Goal: Task Accomplishment & Management: Manage account settings

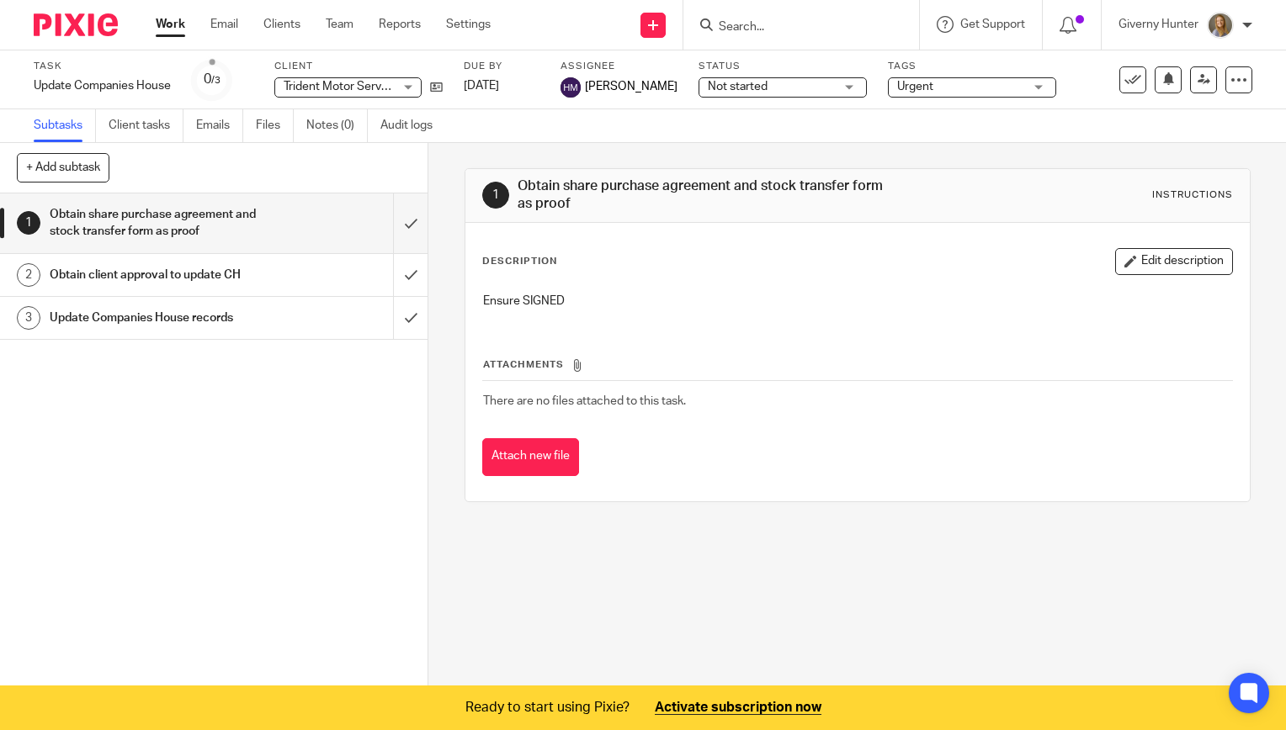
click at [168, 29] on link "Work" at bounding box center [170, 24] width 29 height 17
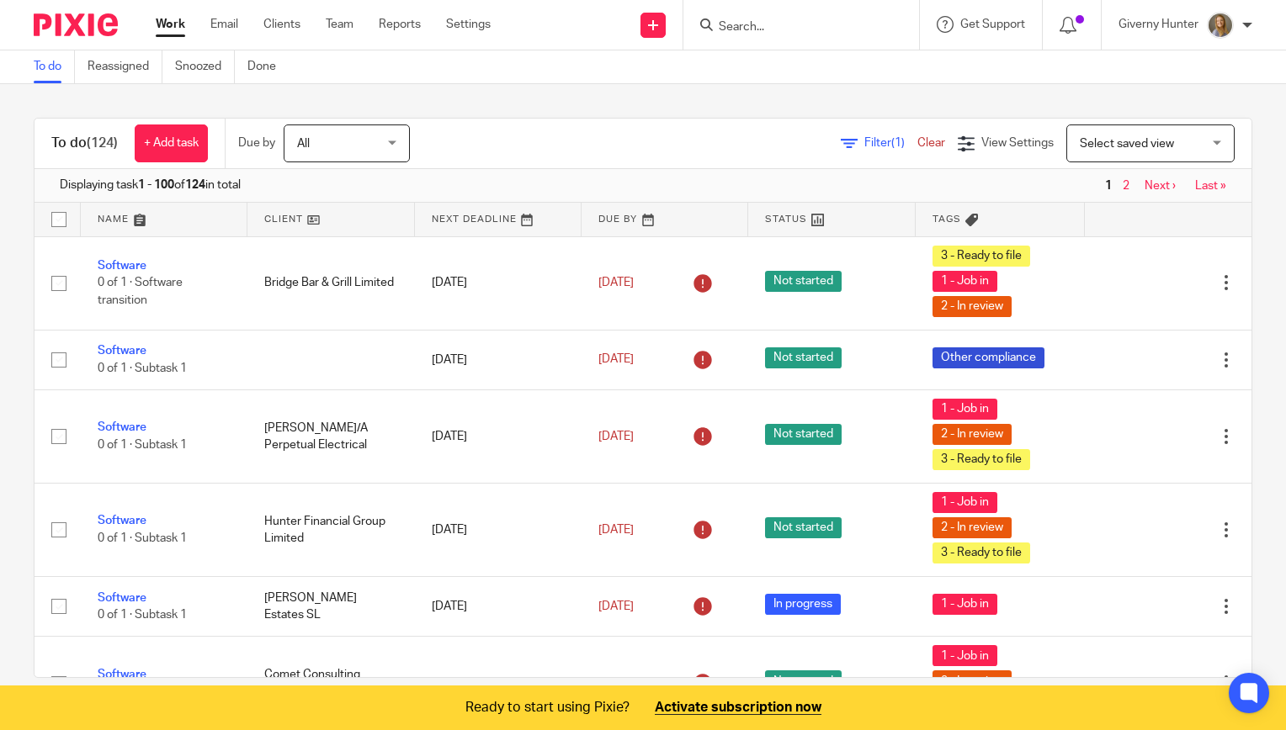
click at [659, 66] on div "To do Reassigned Snoozed Done" at bounding box center [643, 67] width 1286 height 34
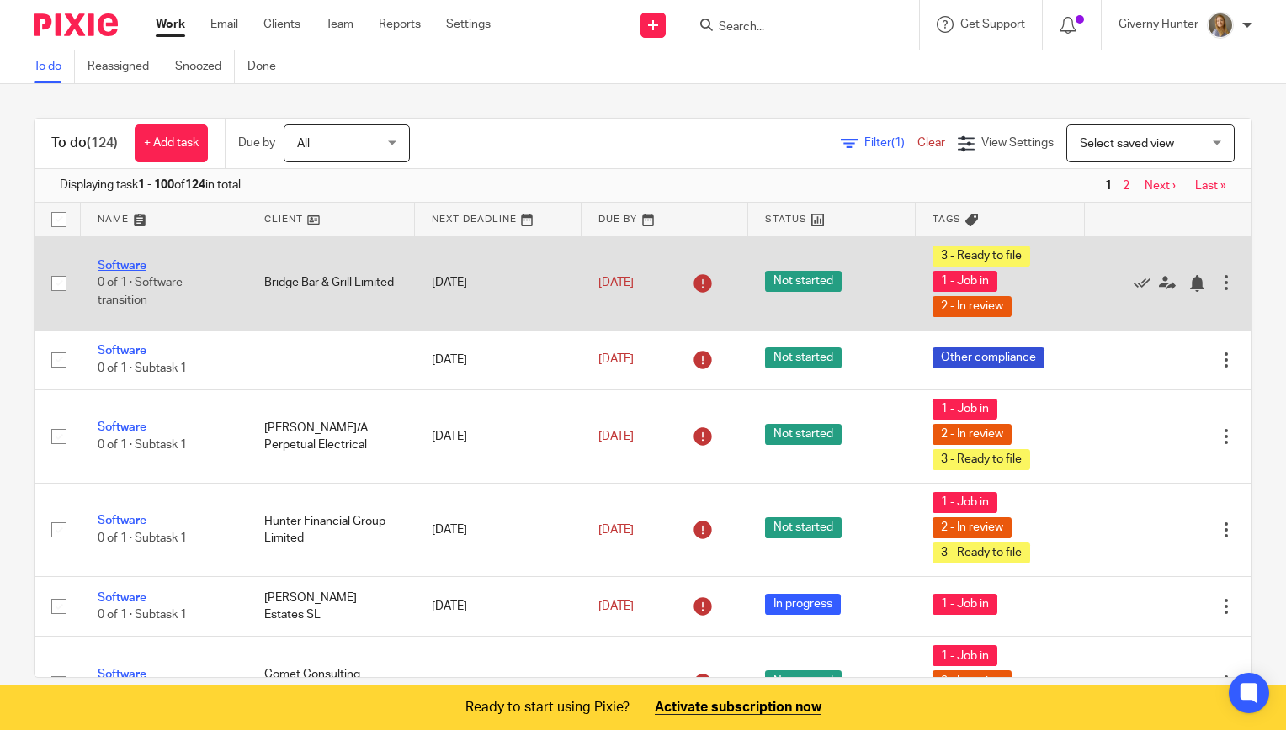
click at [141, 268] on link "Software" at bounding box center [122, 266] width 49 height 12
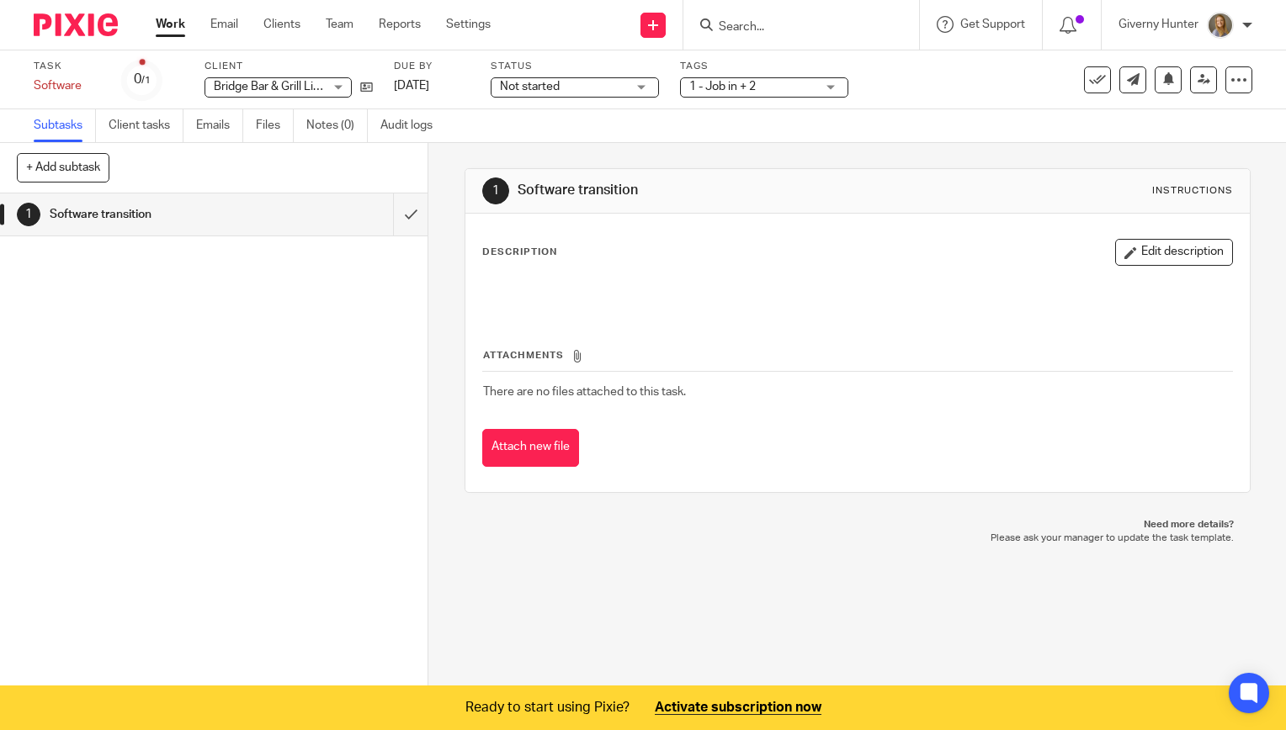
click at [172, 25] on link "Work" at bounding box center [170, 24] width 29 height 17
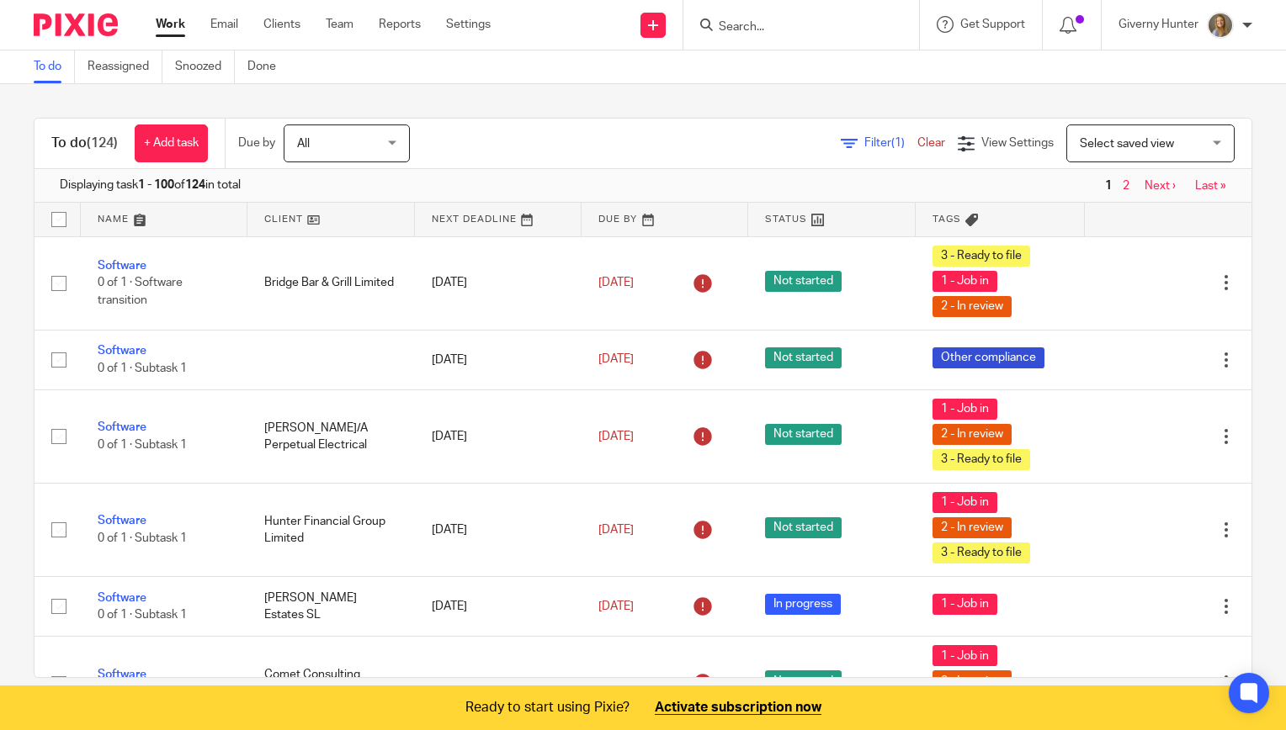
click at [629, 135] on div "Filter (1) Clear View Settings View Settings (1) Filters Clear Save Manage save…" at bounding box center [845, 144] width 812 height 38
click at [192, 138] on link "+ Add task" at bounding box center [171, 144] width 73 height 38
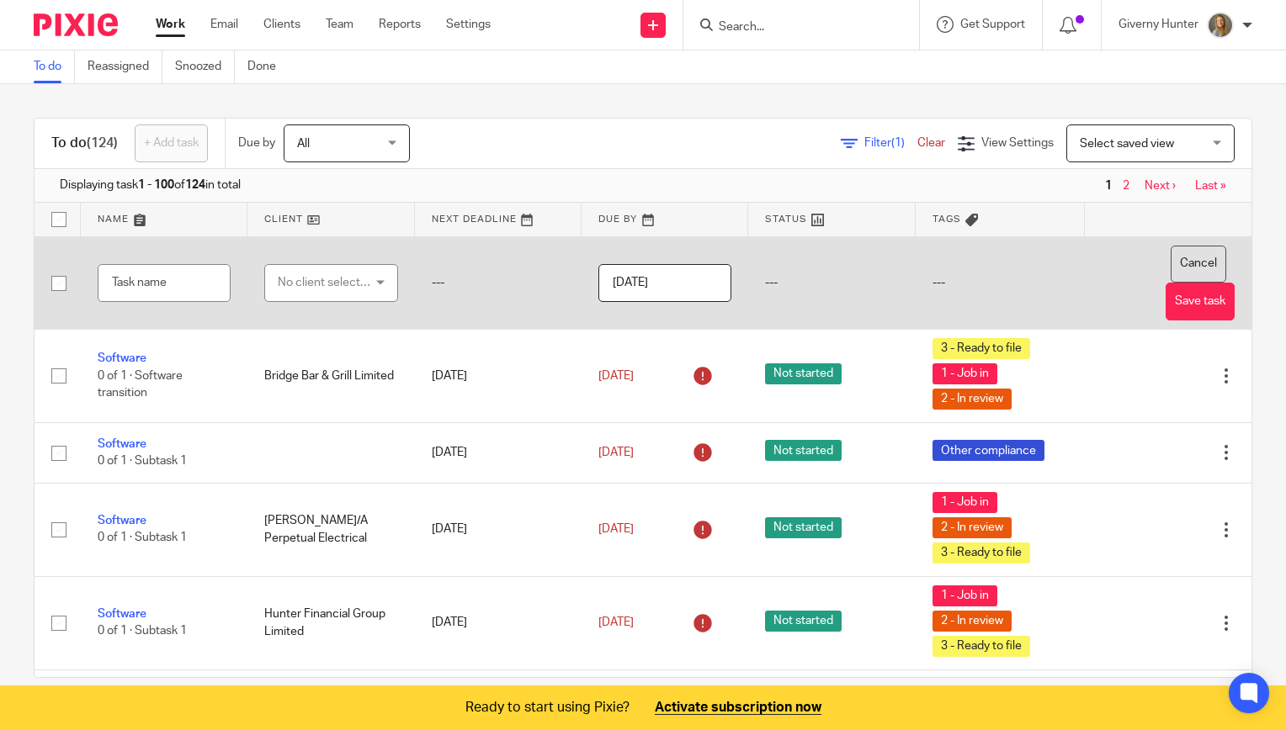
click at [1171, 268] on button "Cancel" at bounding box center [1199, 265] width 56 height 38
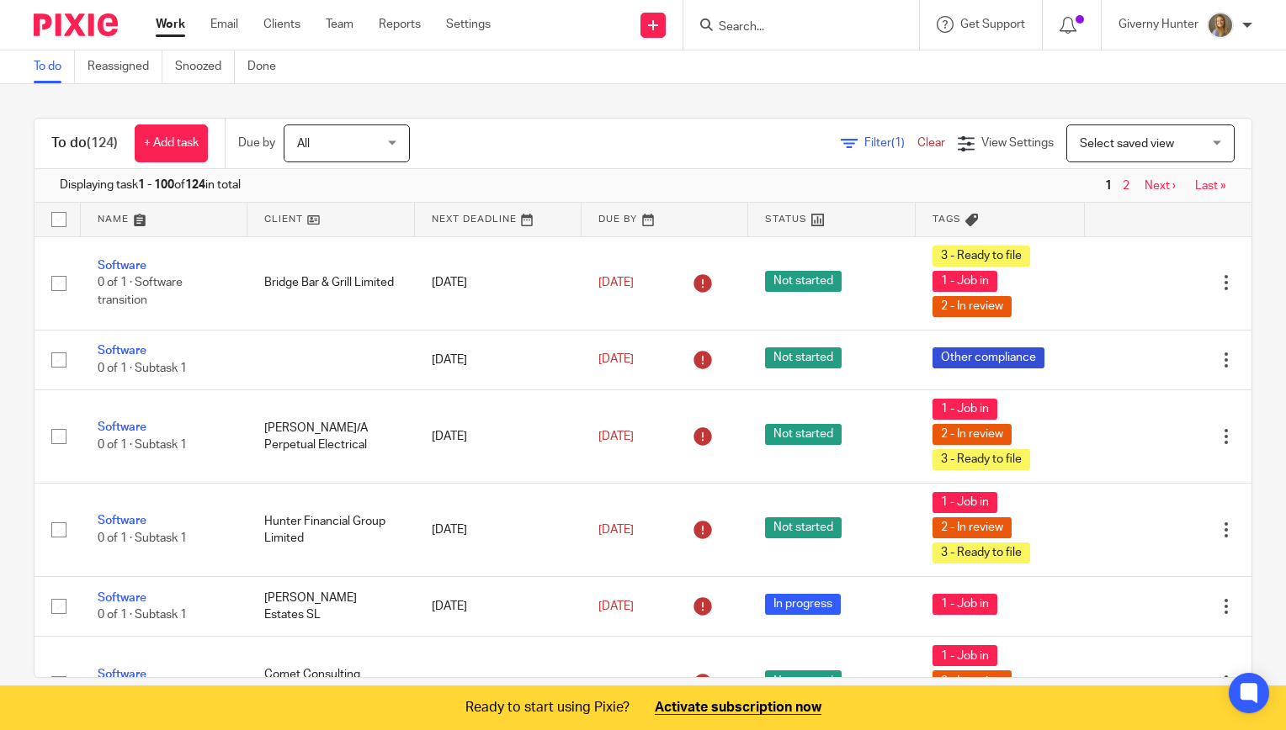
click at [859, 133] on div "Filter (1) Clear View Settings View Settings (1) Filters Clear Save Manage save…" at bounding box center [845, 144] width 812 height 38
click at [864, 143] on span "Filter (1)" at bounding box center [890, 143] width 53 height 12
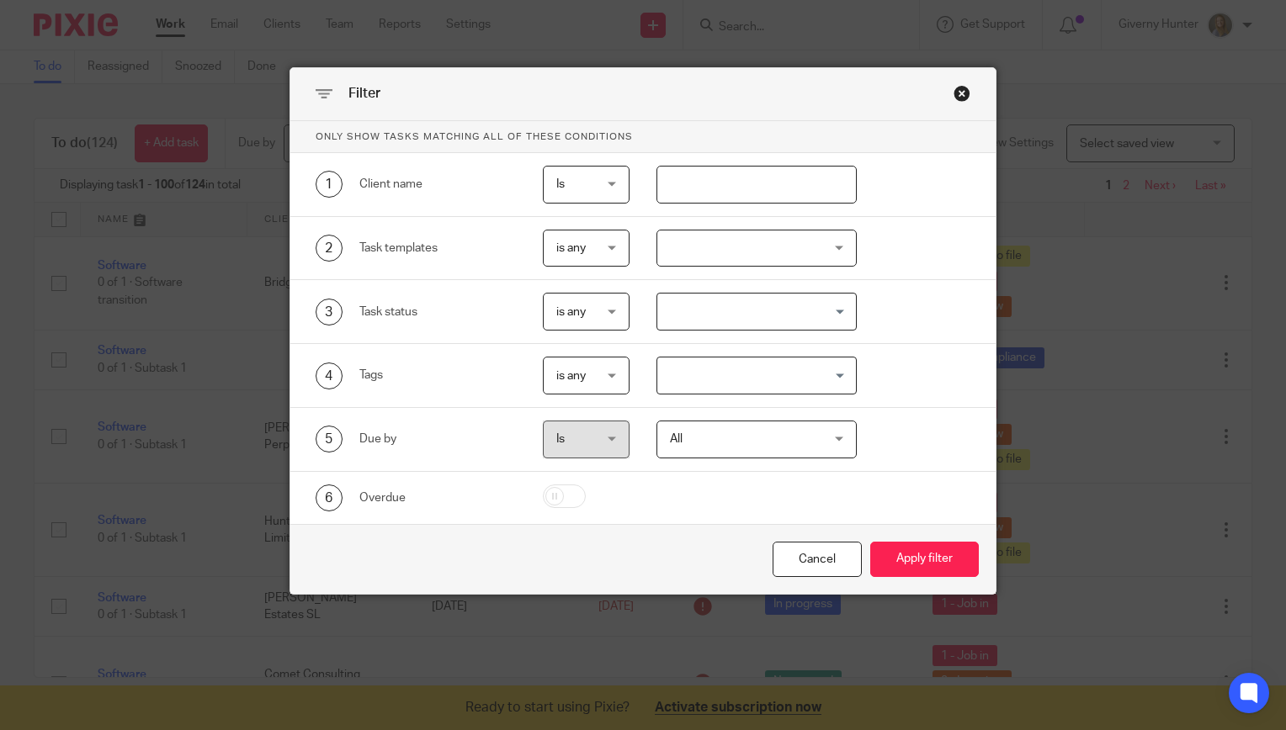
click at [767, 190] on input "text" at bounding box center [756, 185] width 201 height 38
type input "rj salesf"
click at [870, 542] on button "Apply filter" at bounding box center [924, 560] width 109 height 36
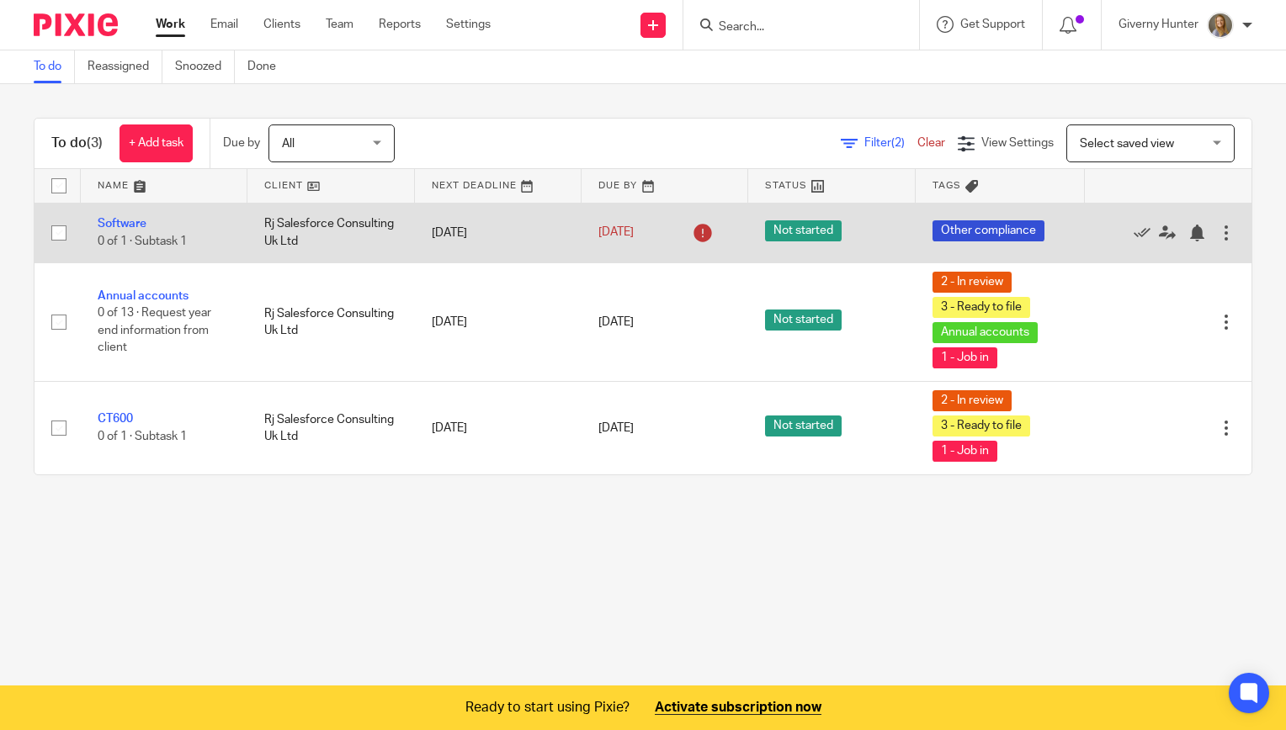
click at [54, 229] on input "checkbox" at bounding box center [59, 233] width 32 height 32
checkbox input "true"
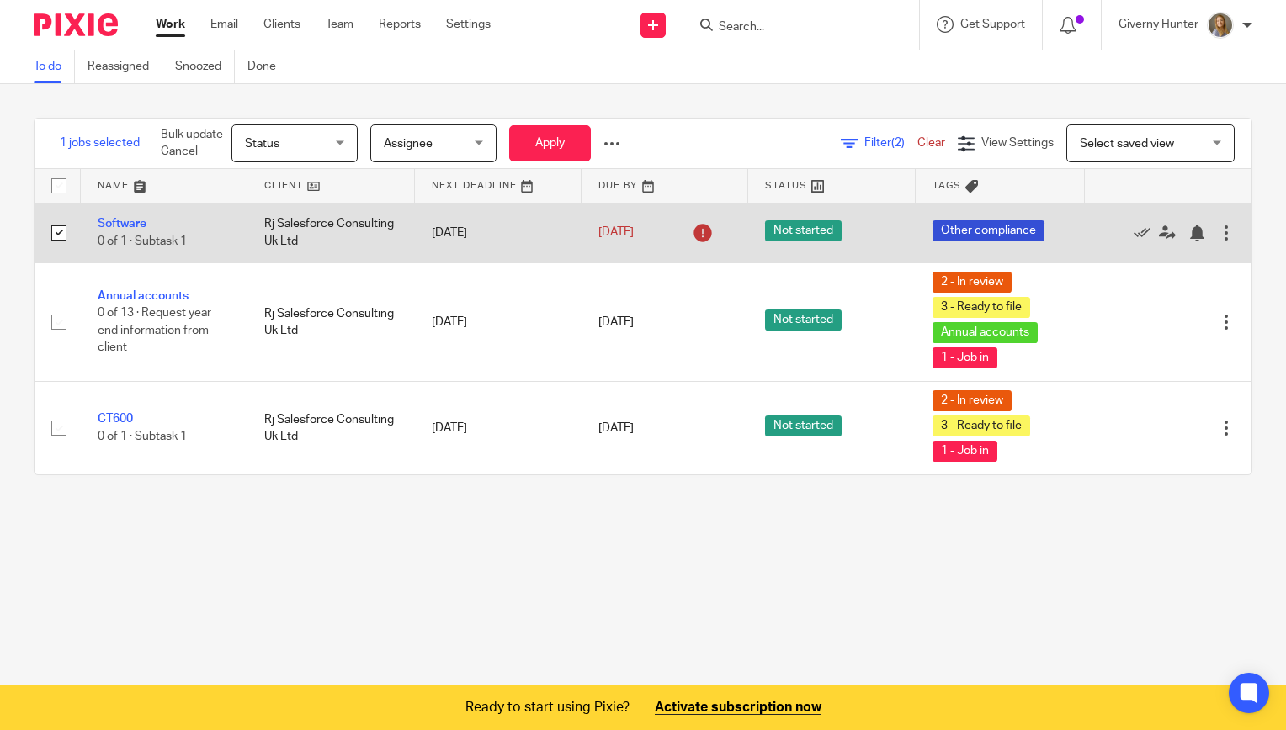
click at [1218, 231] on div at bounding box center [1226, 233] width 17 height 17
click at [692, 228] on icon at bounding box center [702, 233] width 27 height 27
click at [692, 233] on icon at bounding box center [702, 233] width 27 height 27
click at [1218, 226] on div at bounding box center [1226, 233] width 17 height 17
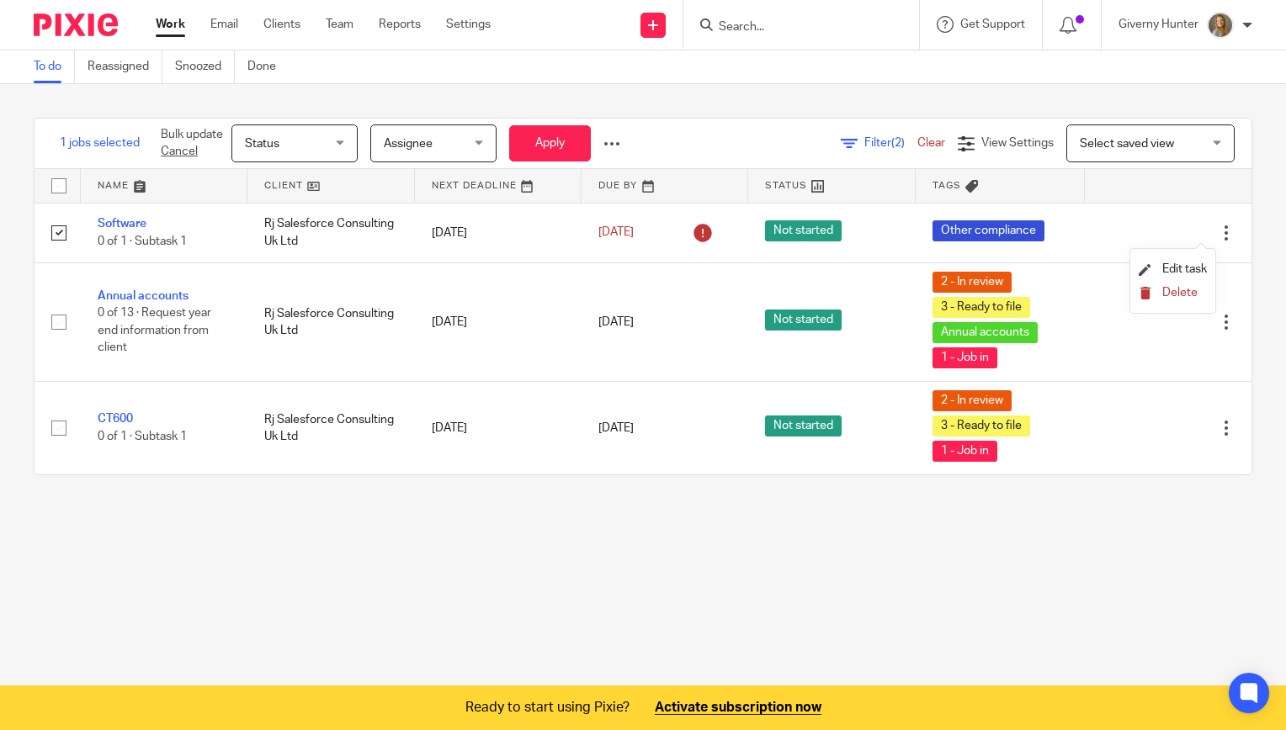
click at [1177, 295] on span "Delete" at bounding box center [1179, 293] width 35 height 12
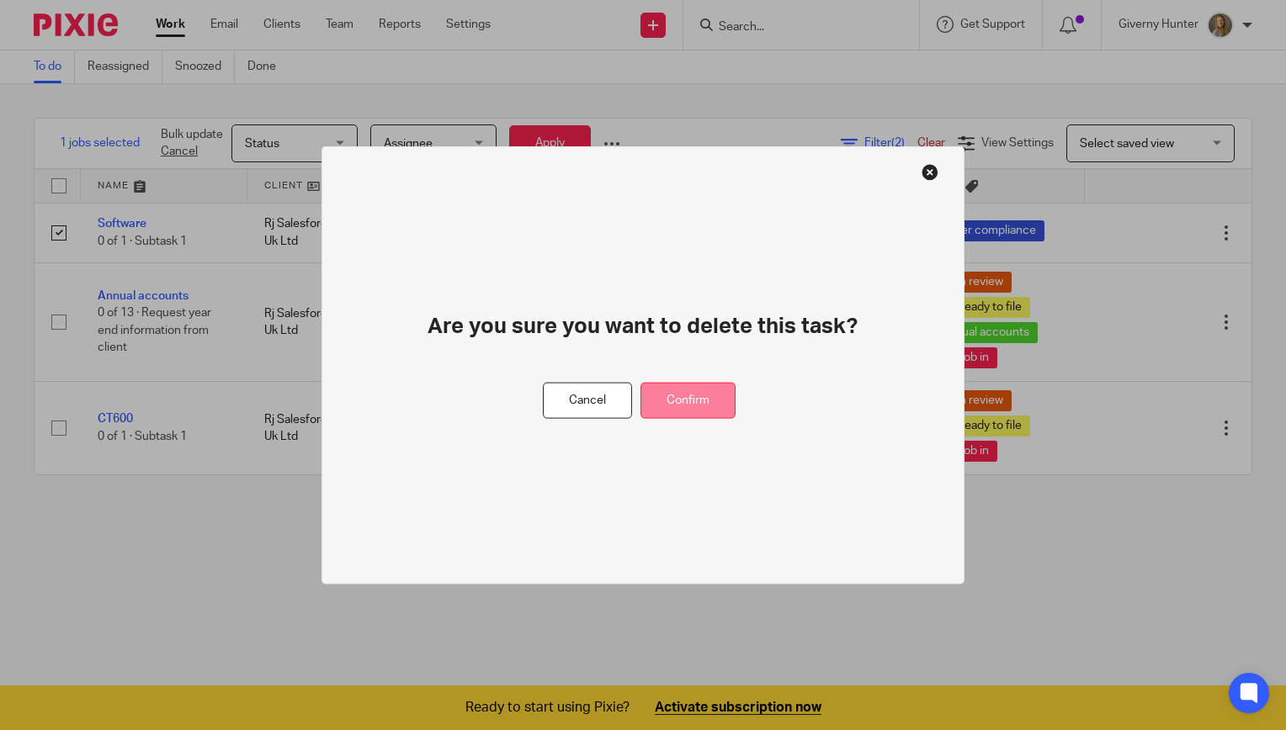
click at [677, 412] on button "Confirm" at bounding box center [687, 401] width 95 height 36
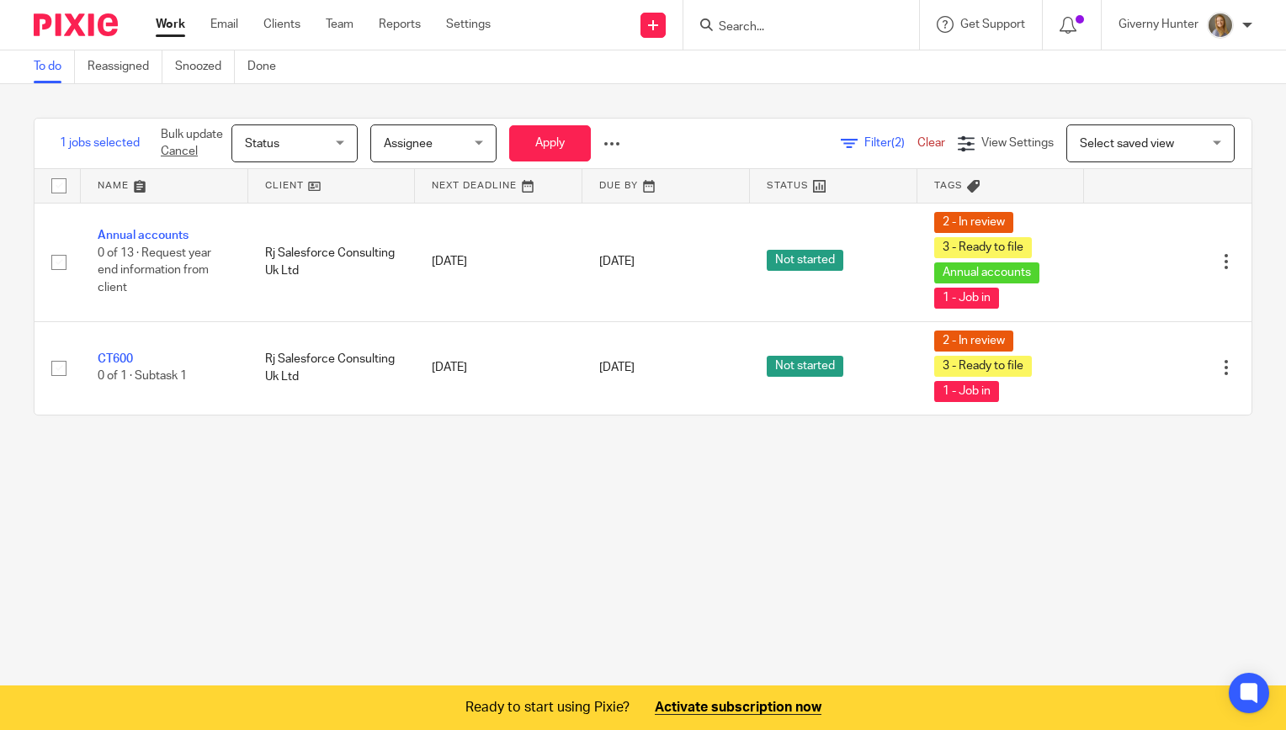
click at [162, 21] on link "Work" at bounding box center [170, 24] width 29 height 17
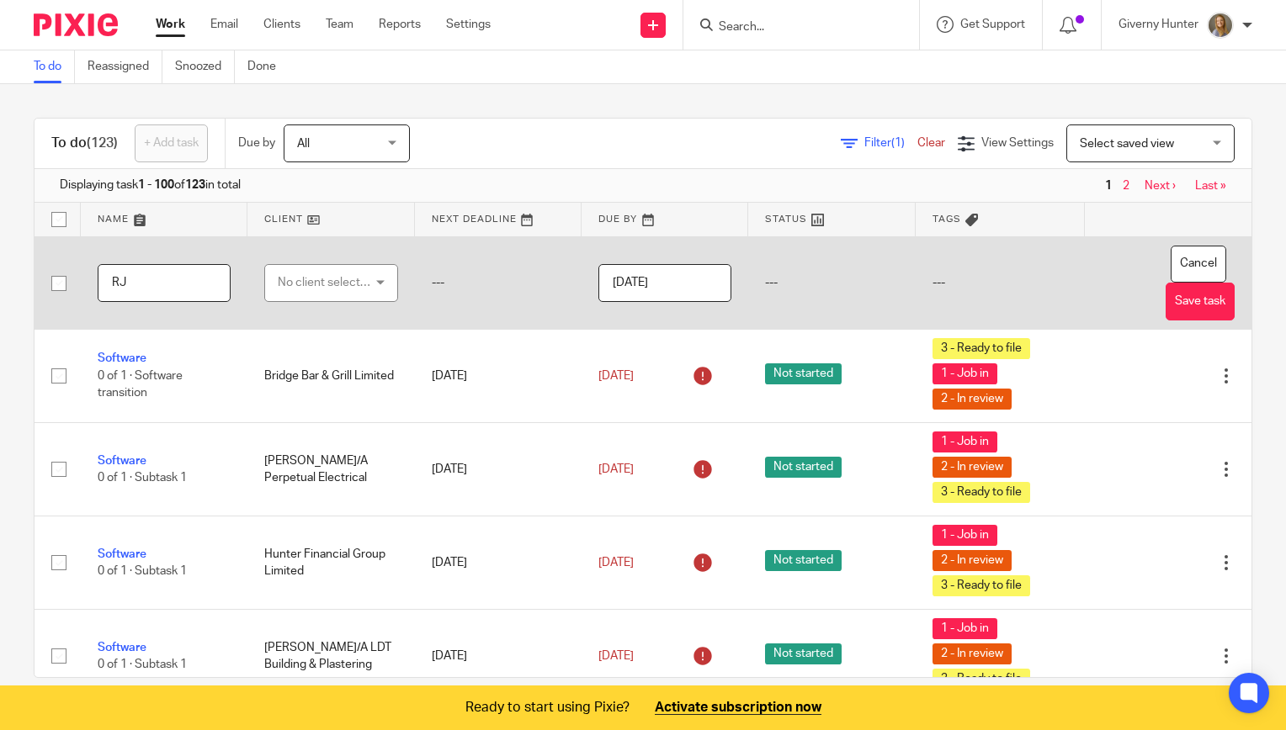
type input "R"
type input "Onboarding"
click at [329, 283] on div "No client selected" at bounding box center [325, 282] width 95 height 35
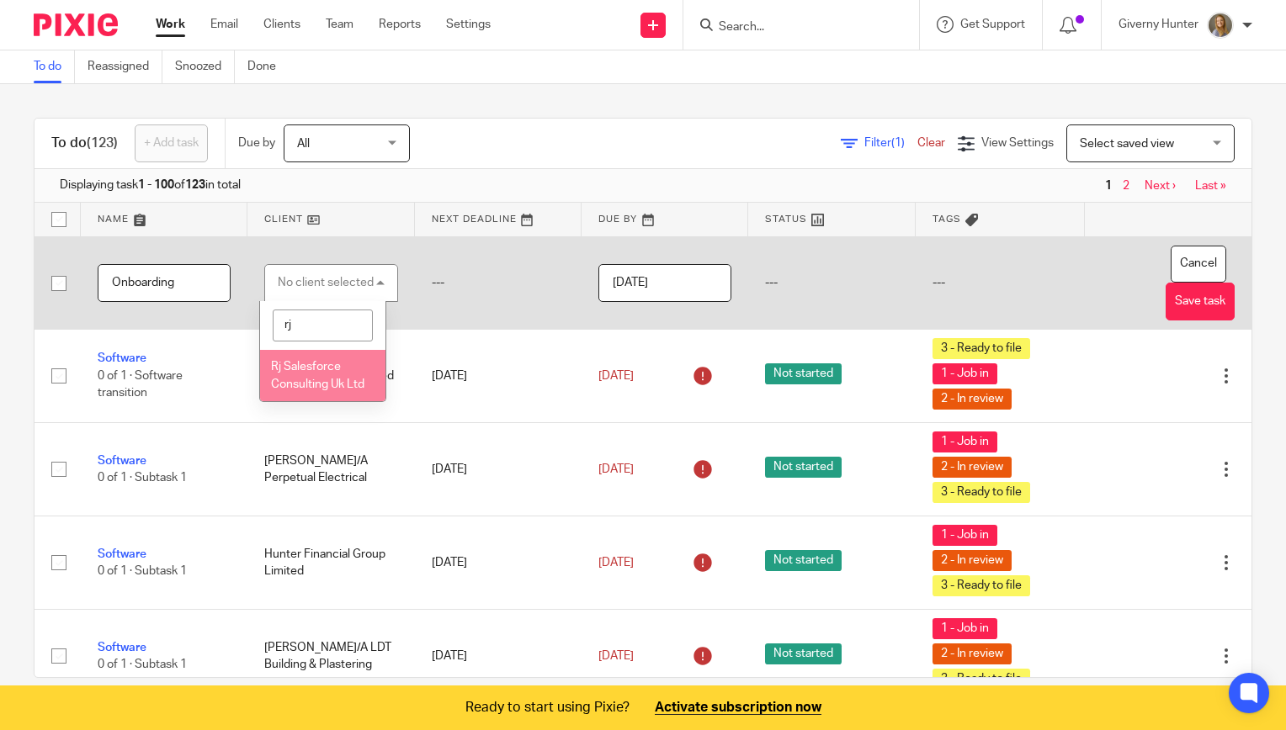
type input "rj"
click at [310, 380] on span "Rj Salesforce Consulting Uk Ltd" at bounding box center [317, 375] width 93 height 29
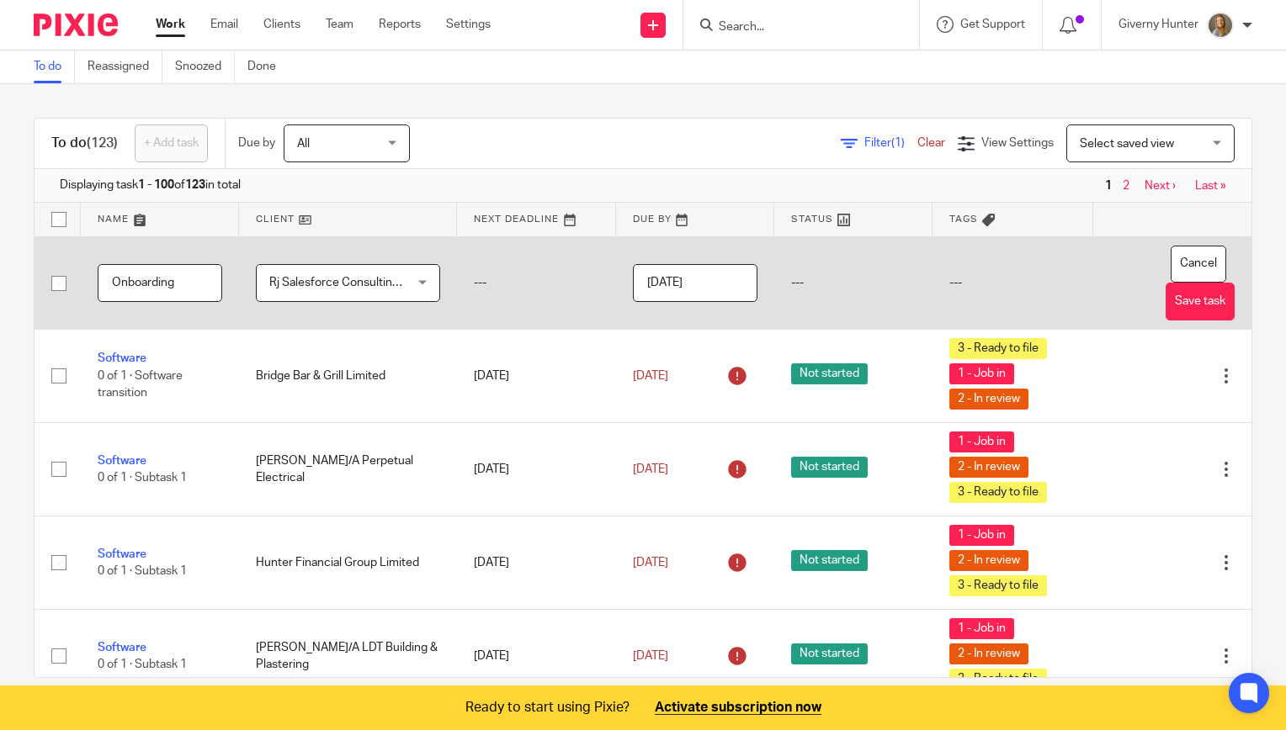
click at [720, 279] on input "2025-10-13" at bounding box center [695, 283] width 125 height 38
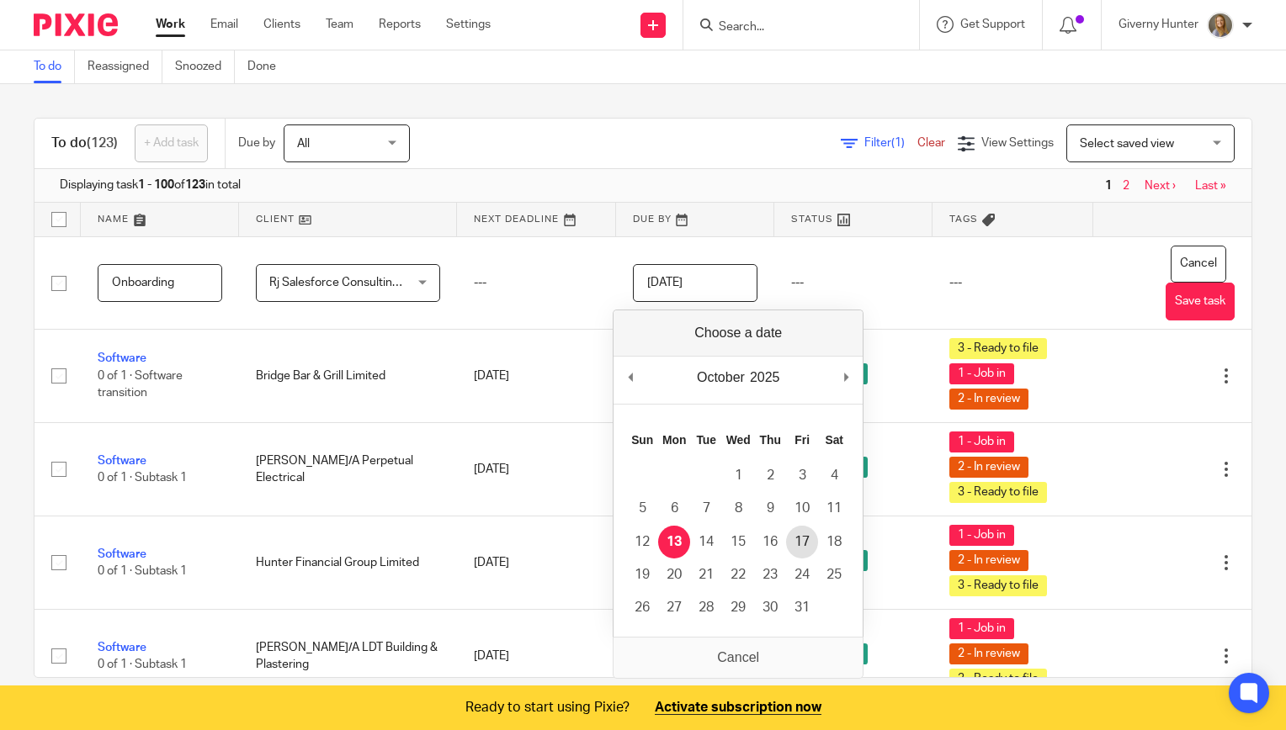
type input "2025-10-16"
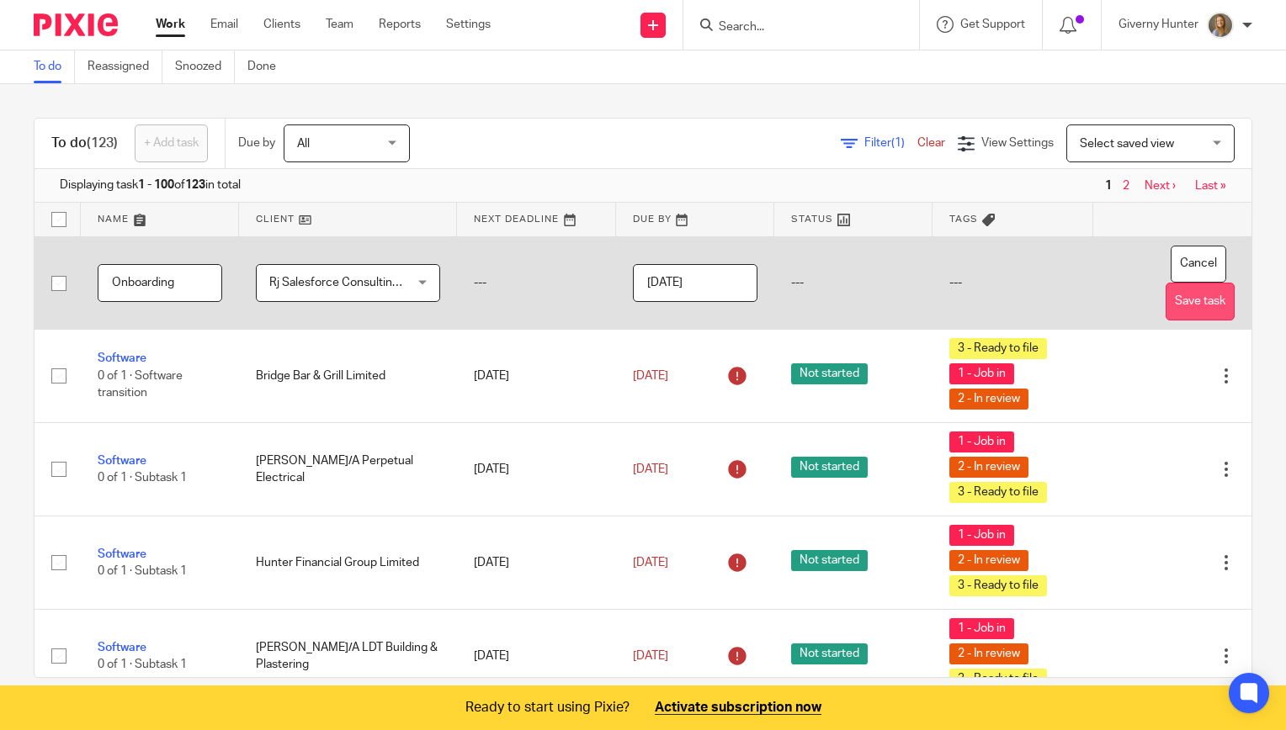
click at [1165, 300] on button "Save task" at bounding box center [1199, 302] width 69 height 38
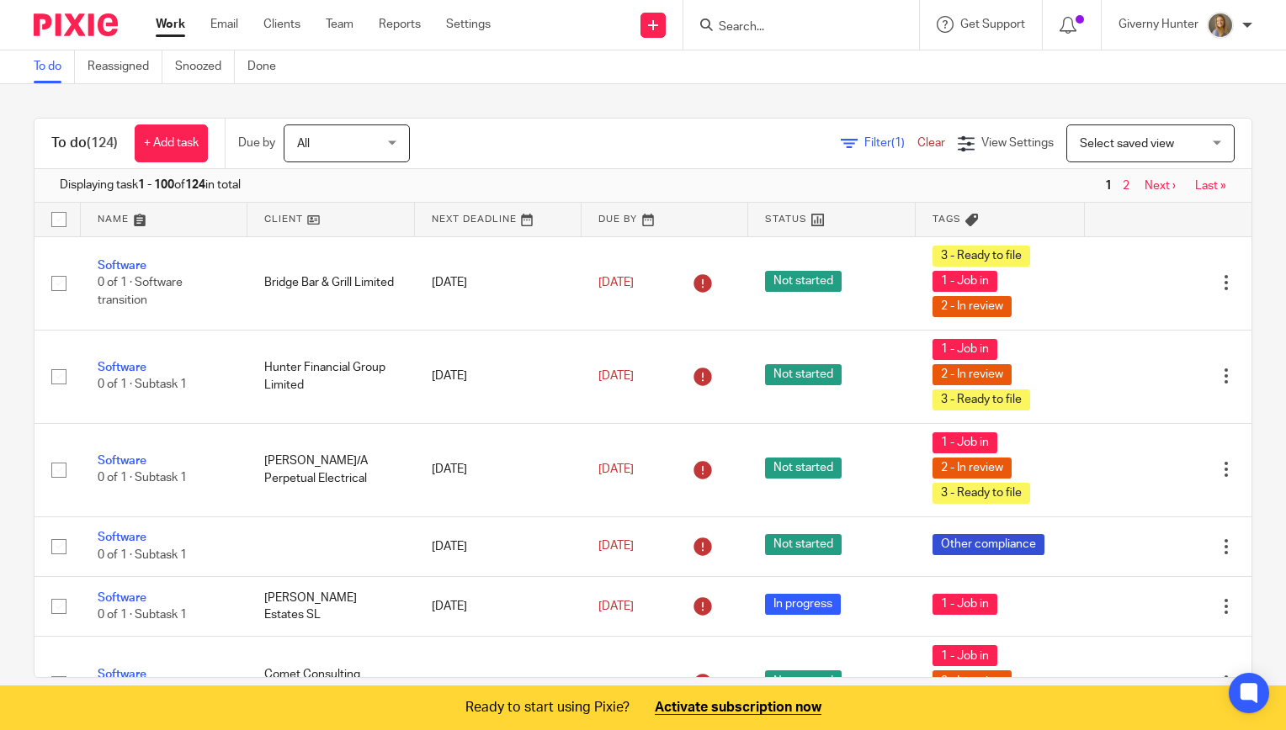
click at [841, 140] on icon at bounding box center [849, 143] width 17 height 17
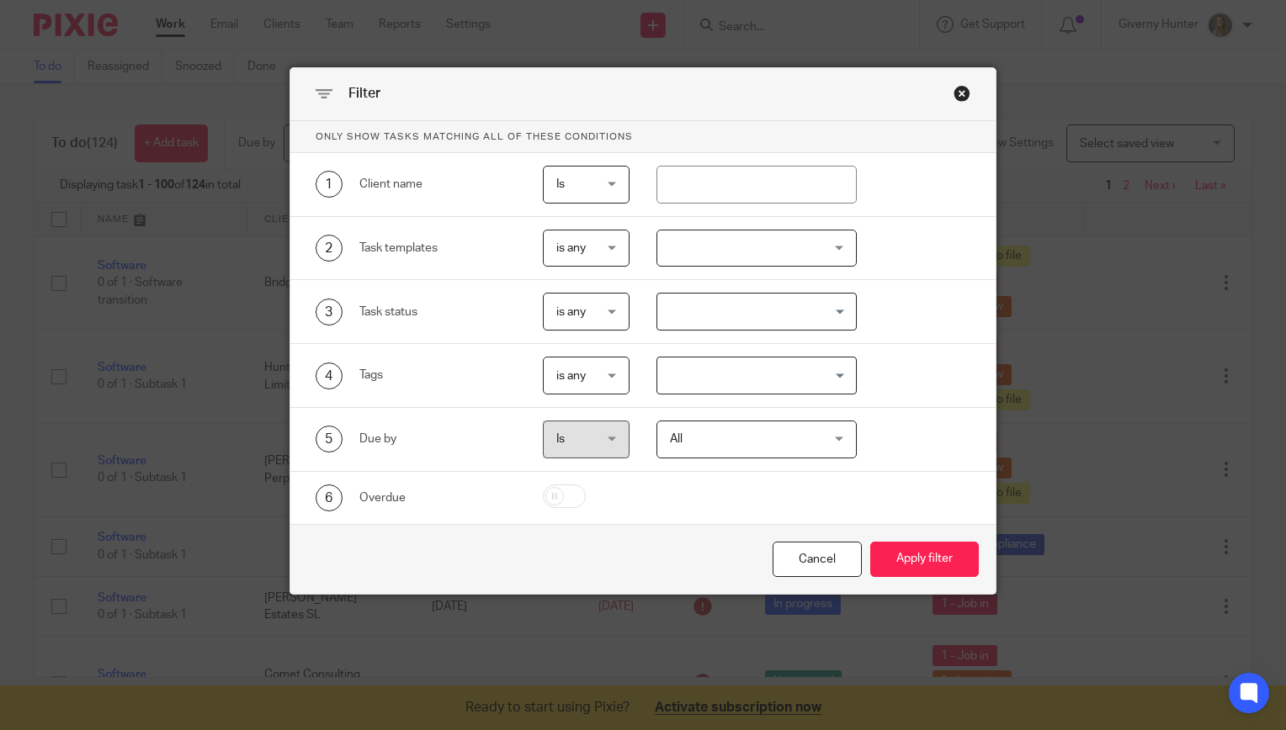
click at [766, 203] on div "1 Client name Is Is Is Is not is" at bounding box center [642, 185] width 705 height 64
click at [744, 190] on input "text" at bounding box center [756, 185] width 201 height 38
type input "rj salesf"
click at [922, 549] on button "Apply filter" at bounding box center [924, 560] width 109 height 36
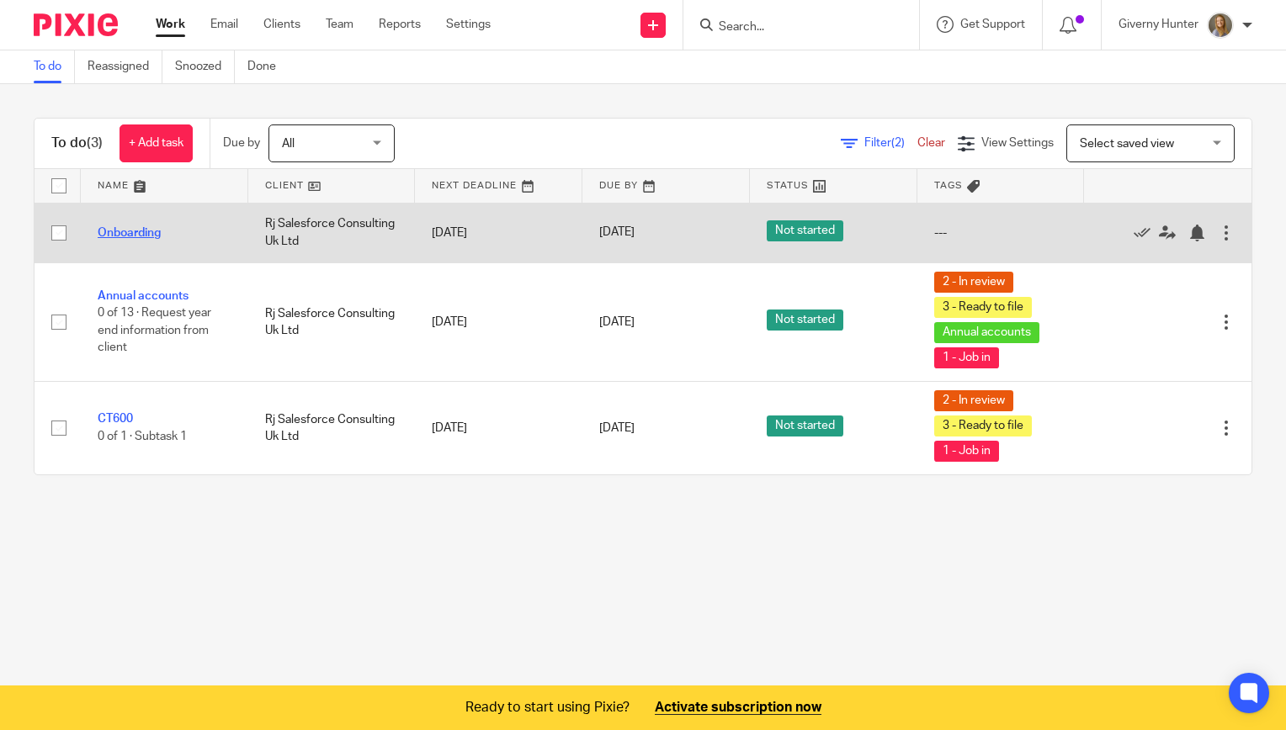
click at [136, 227] on link "Onboarding" at bounding box center [129, 233] width 63 height 12
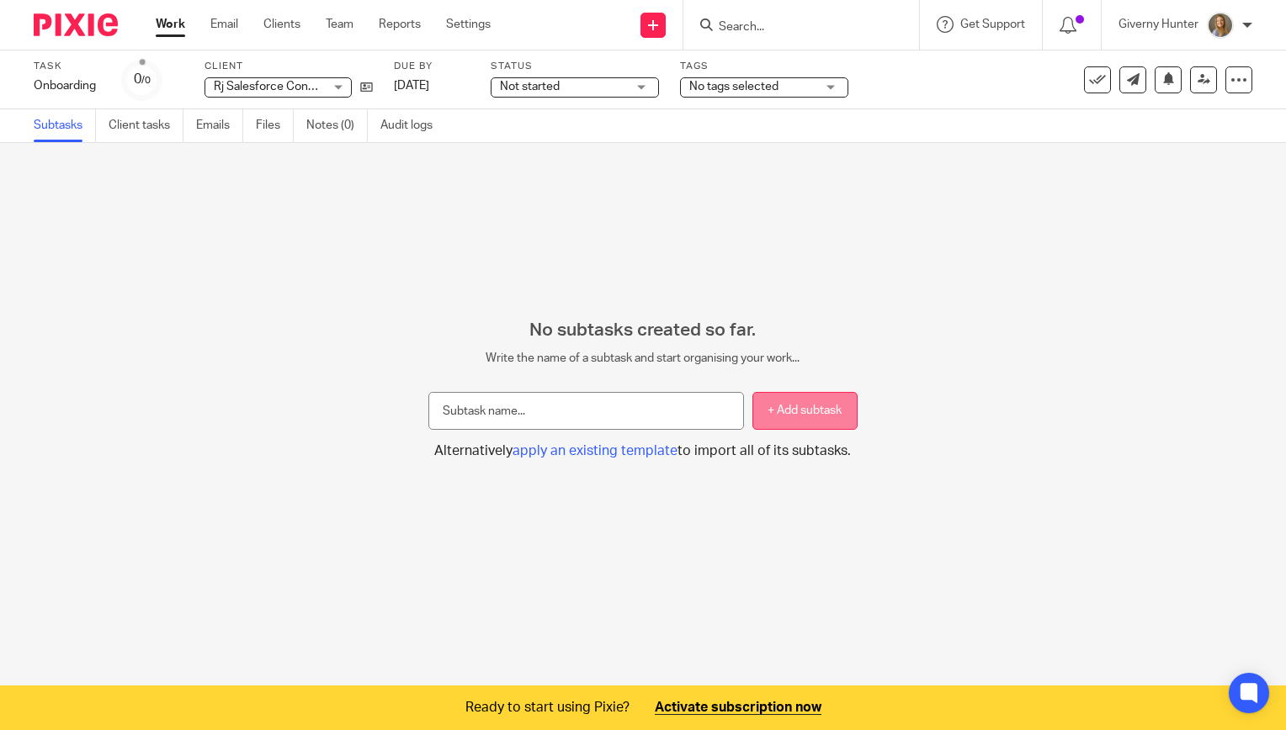
click at [791, 400] on button "+ Add subtask" at bounding box center [804, 411] width 105 height 38
click at [535, 401] on input "text" at bounding box center [585, 411] width 315 height 38
click at [599, 448] on span "apply an existing template" at bounding box center [594, 450] width 165 height 13
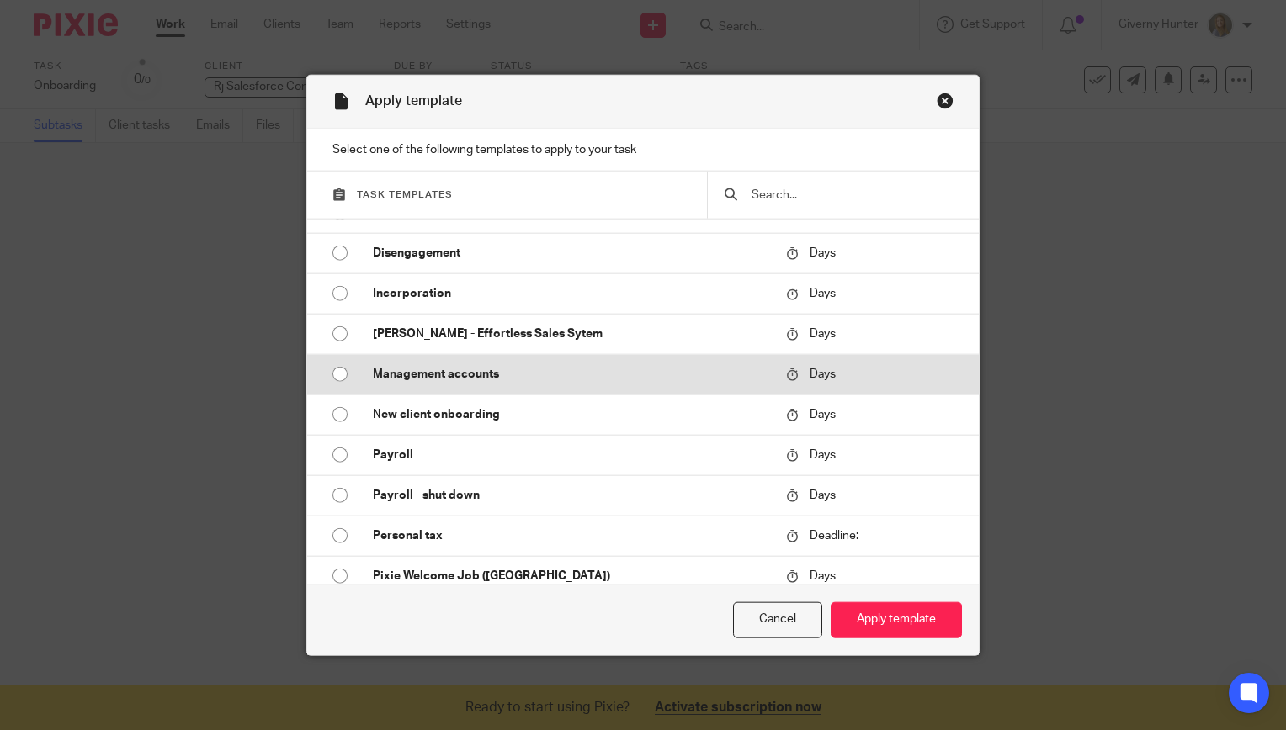
scroll to position [199, 0]
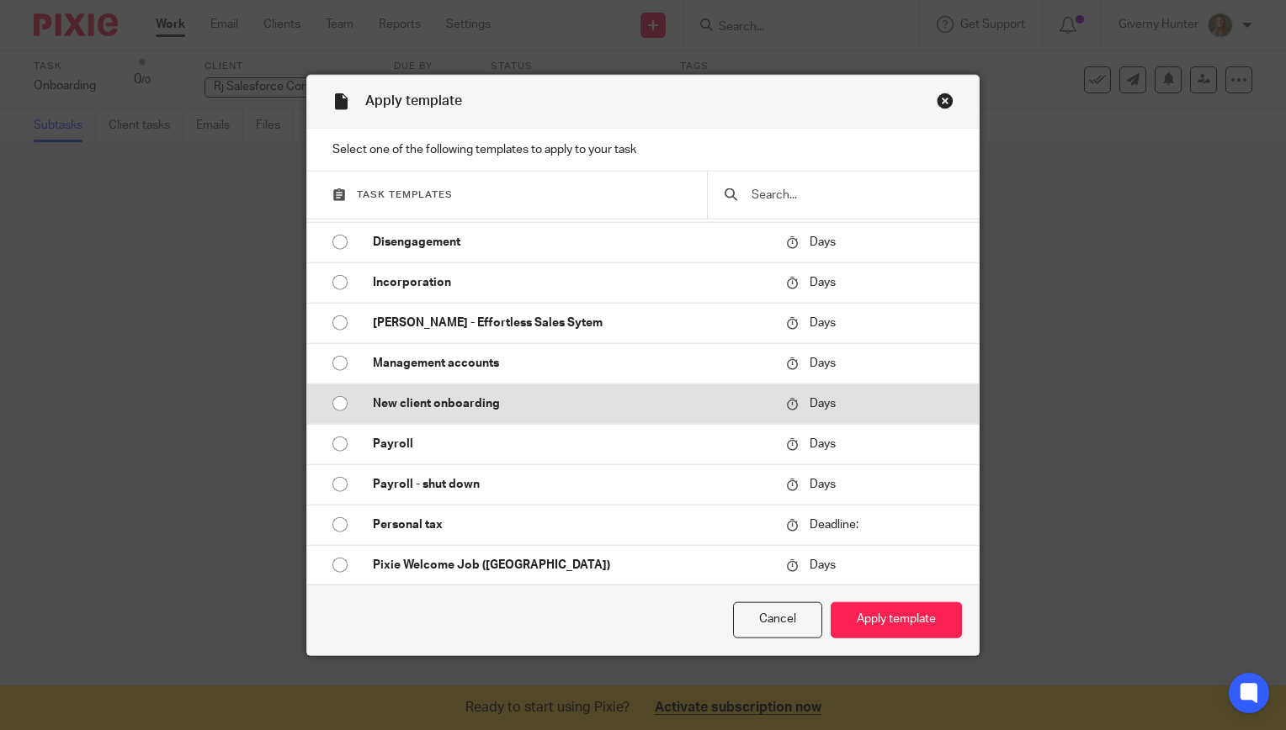
click at [471, 398] on p "New client onboarding" at bounding box center [571, 404] width 396 height 17
radio input "true"
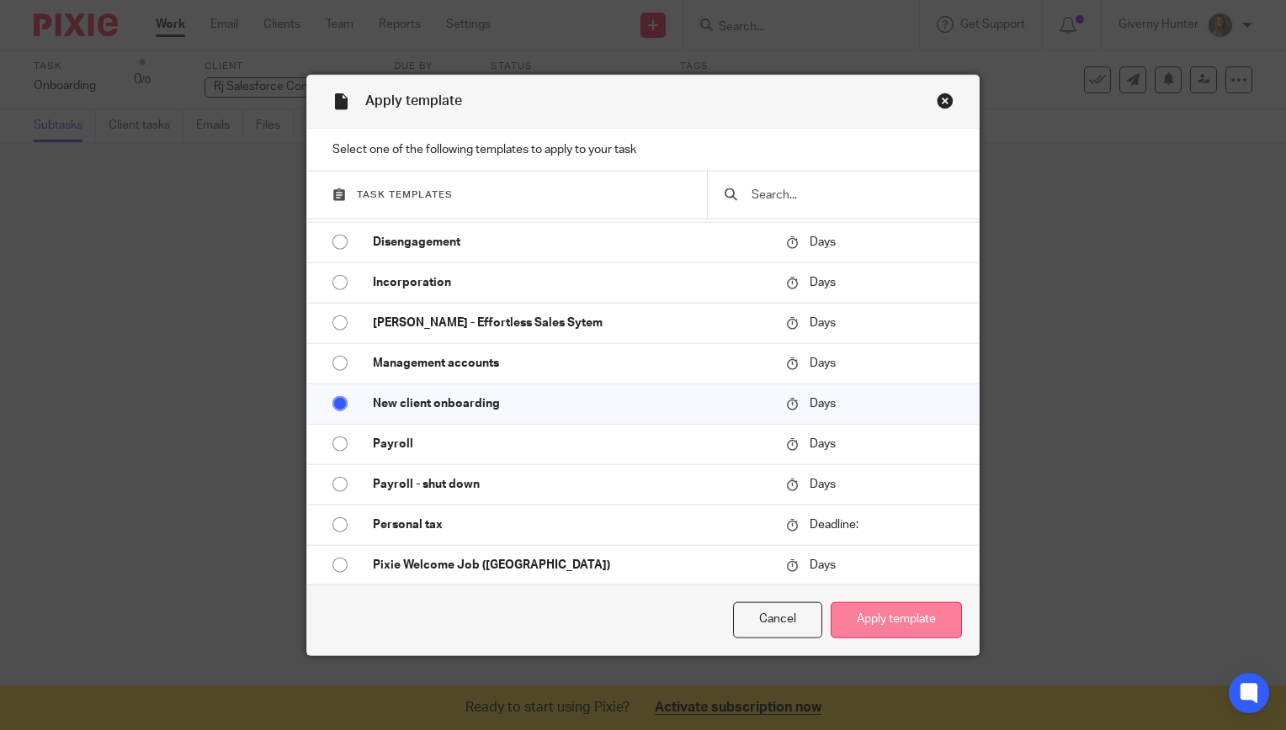
click at [907, 608] on button "Apply template" at bounding box center [896, 621] width 131 height 36
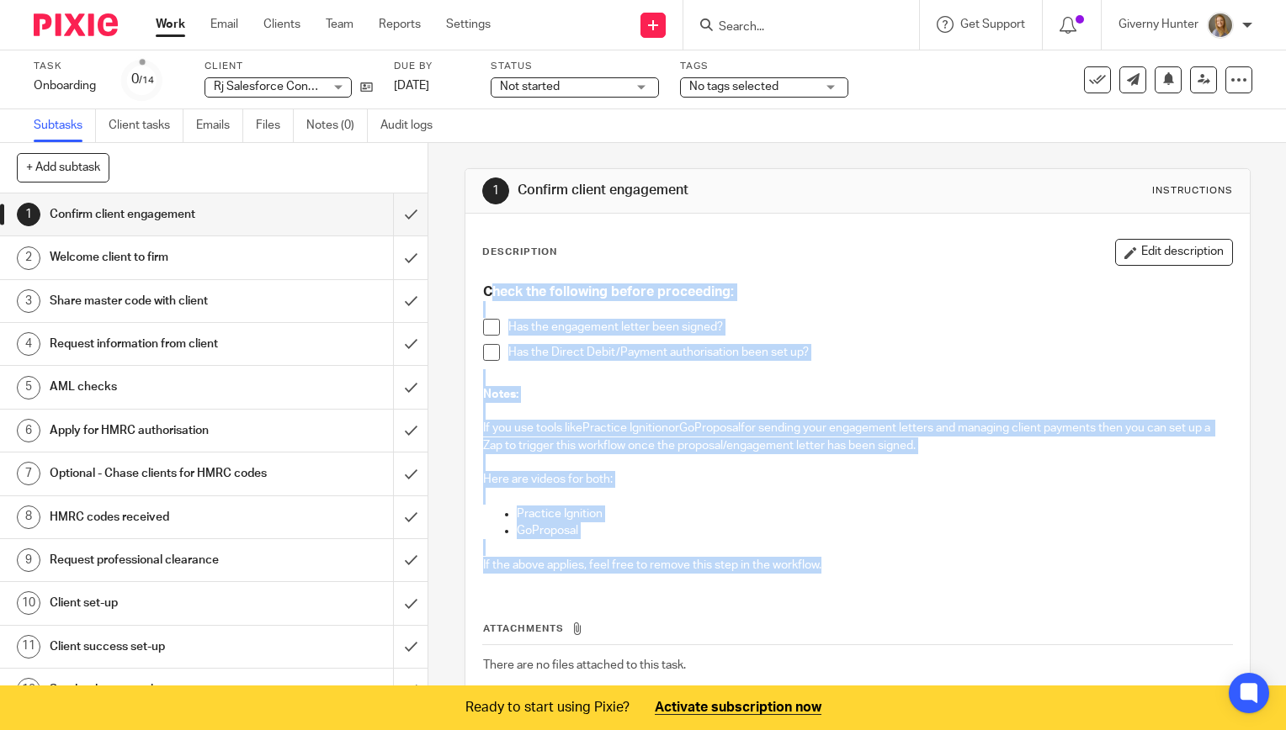
drag, startPoint x: 838, startPoint y: 565, endPoint x: 490, endPoint y: 282, distance: 449.2
click at [490, 282] on div "Check the following before proceeding: Has the engagement letter been signed? H…" at bounding box center [858, 430] width 766 height 311
drag, startPoint x: 490, startPoint y: 282, endPoint x: 764, endPoint y: 344, distance: 281.3
click at [764, 344] on p "Has the Direct Debit/Payment authorisation been set up?" at bounding box center [870, 352] width 724 height 17
click at [395, 216] on input "submit" at bounding box center [213, 215] width 427 height 42
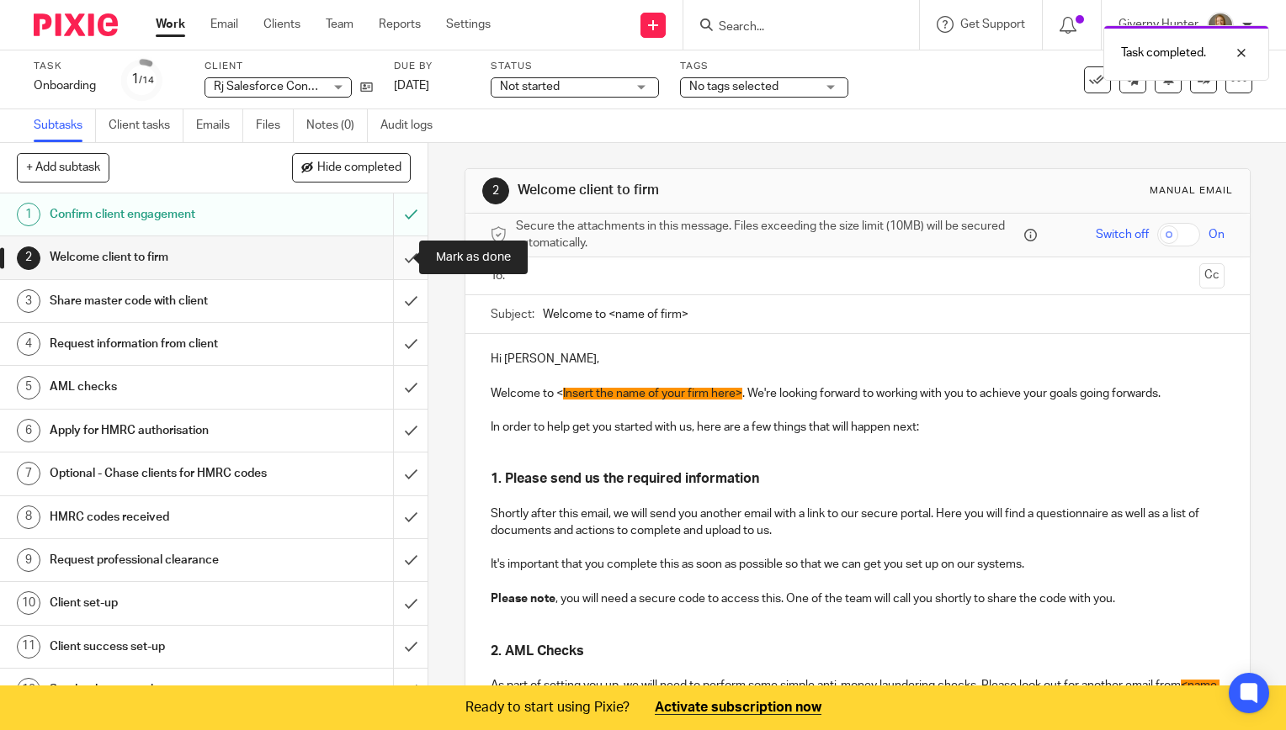
click at [396, 254] on input "submit" at bounding box center [213, 257] width 427 height 42
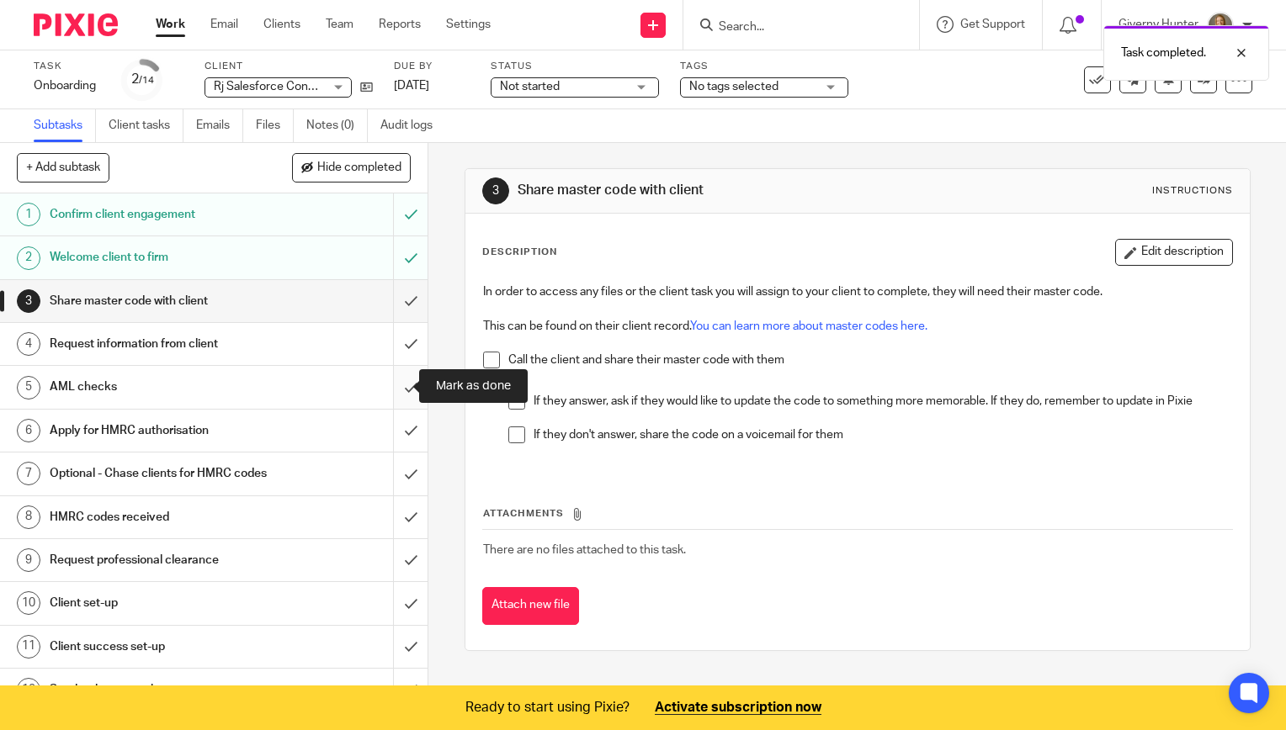
click at [394, 387] on input "submit" at bounding box center [213, 387] width 427 height 42
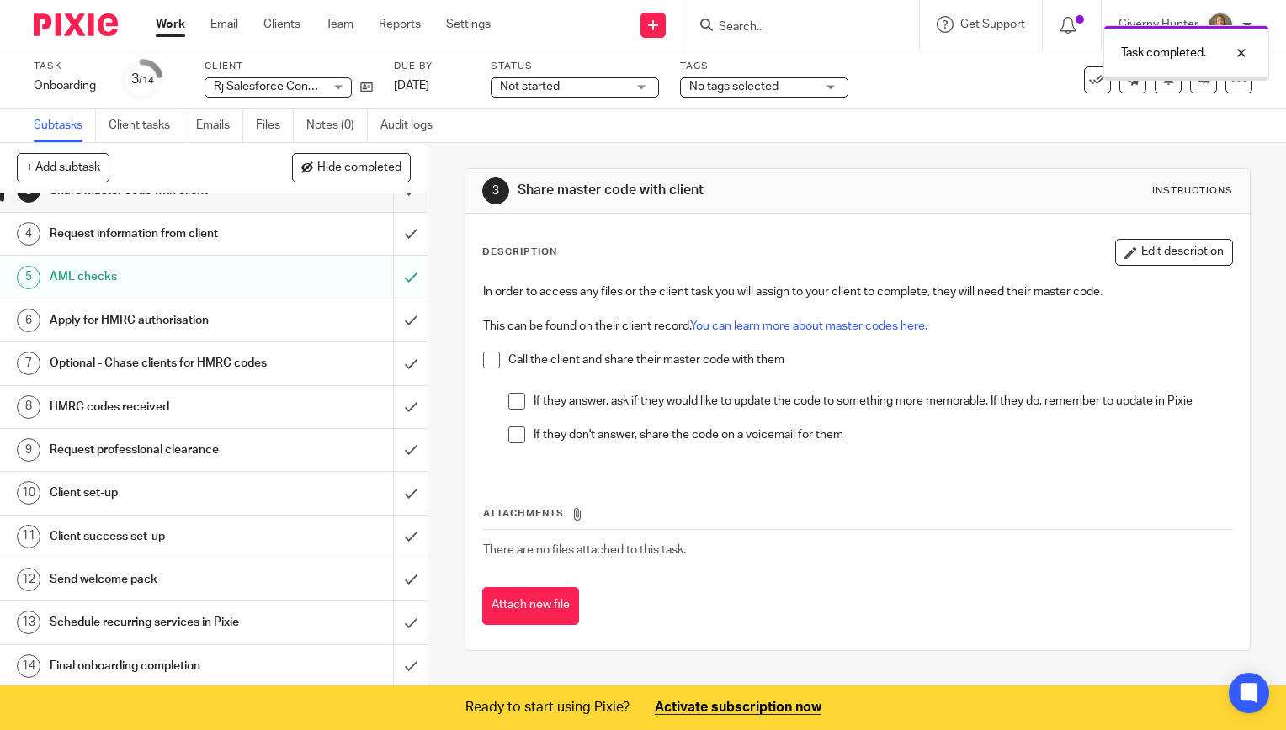
scroll to position [123, 0]
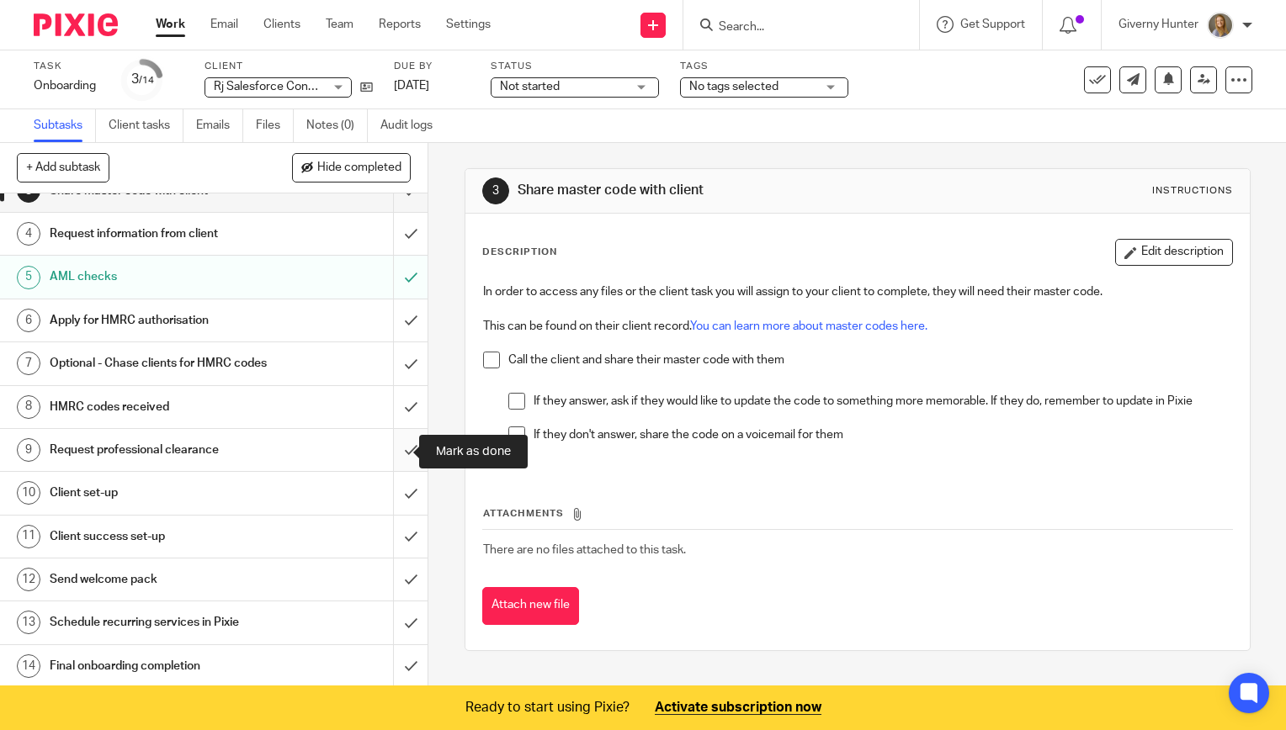
click at [394, 453] on input "submit" at bounding box center [213, 450] width 427 height 42
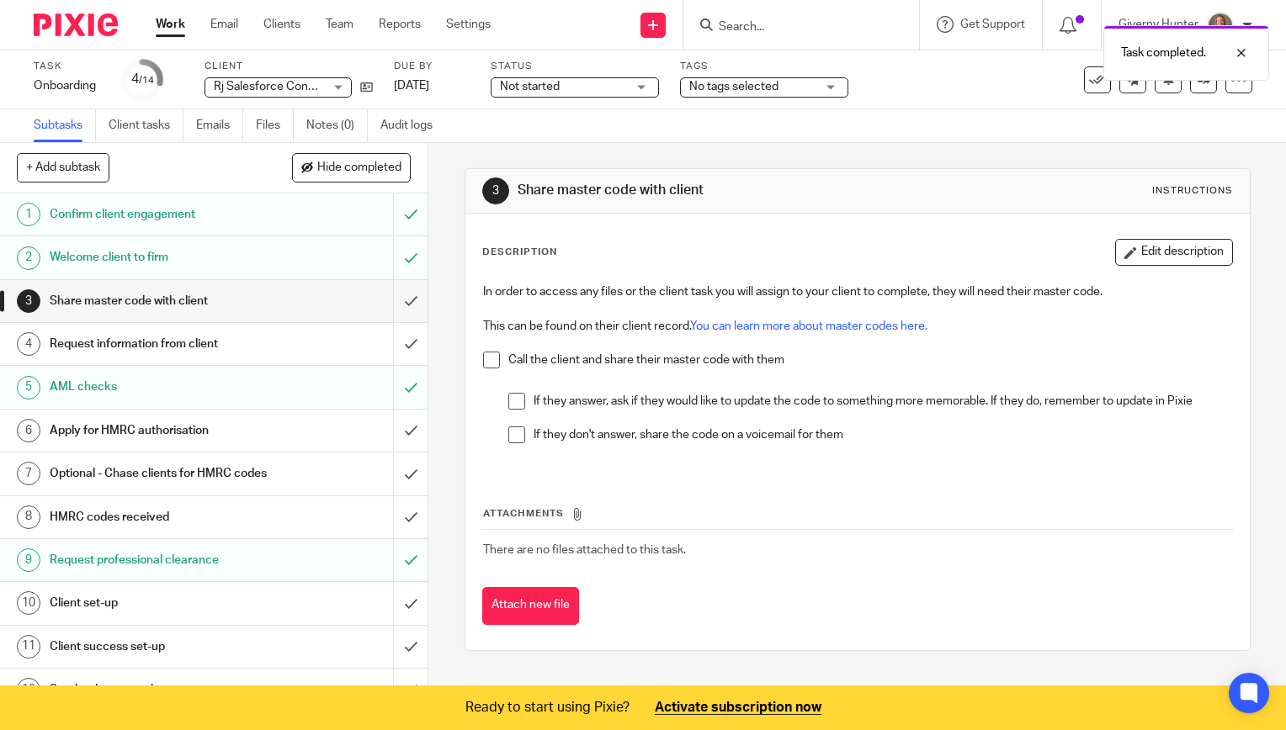
scroll to position [123, 0]
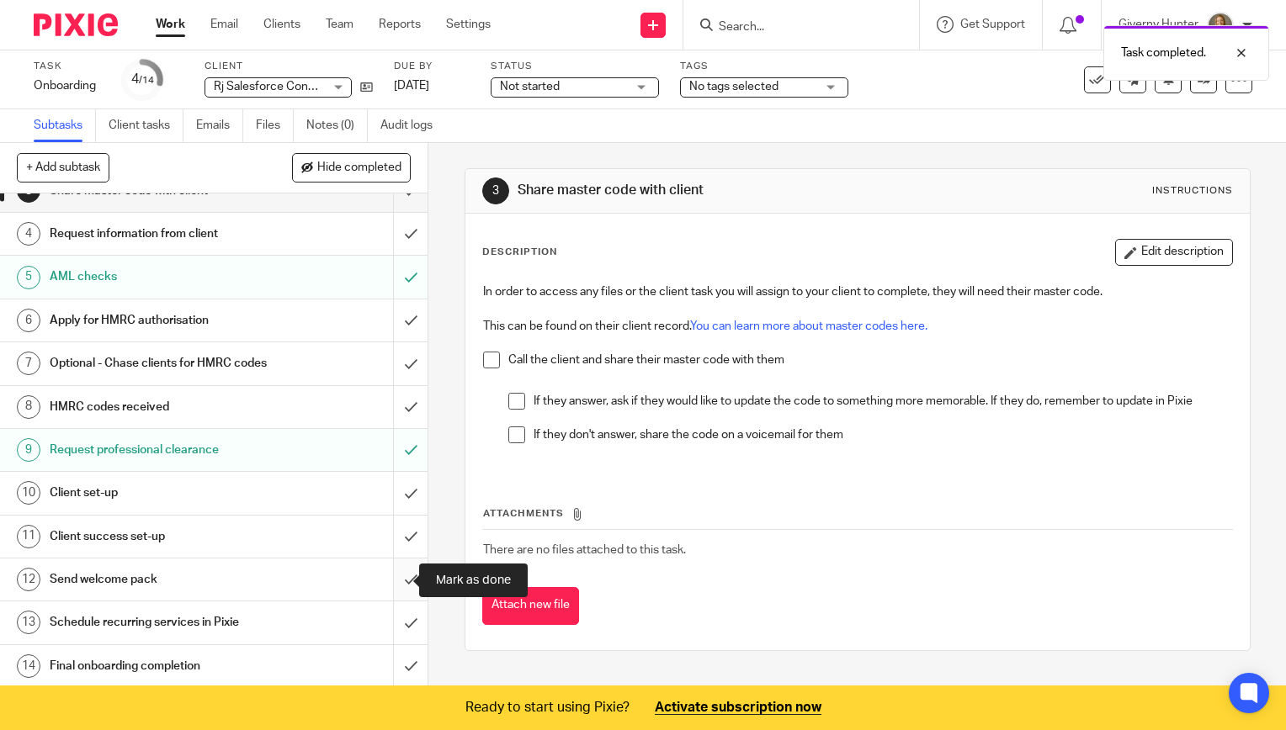
click at [390, 577] on input "submit" at bounding box center [213, 580] width 427 height 42
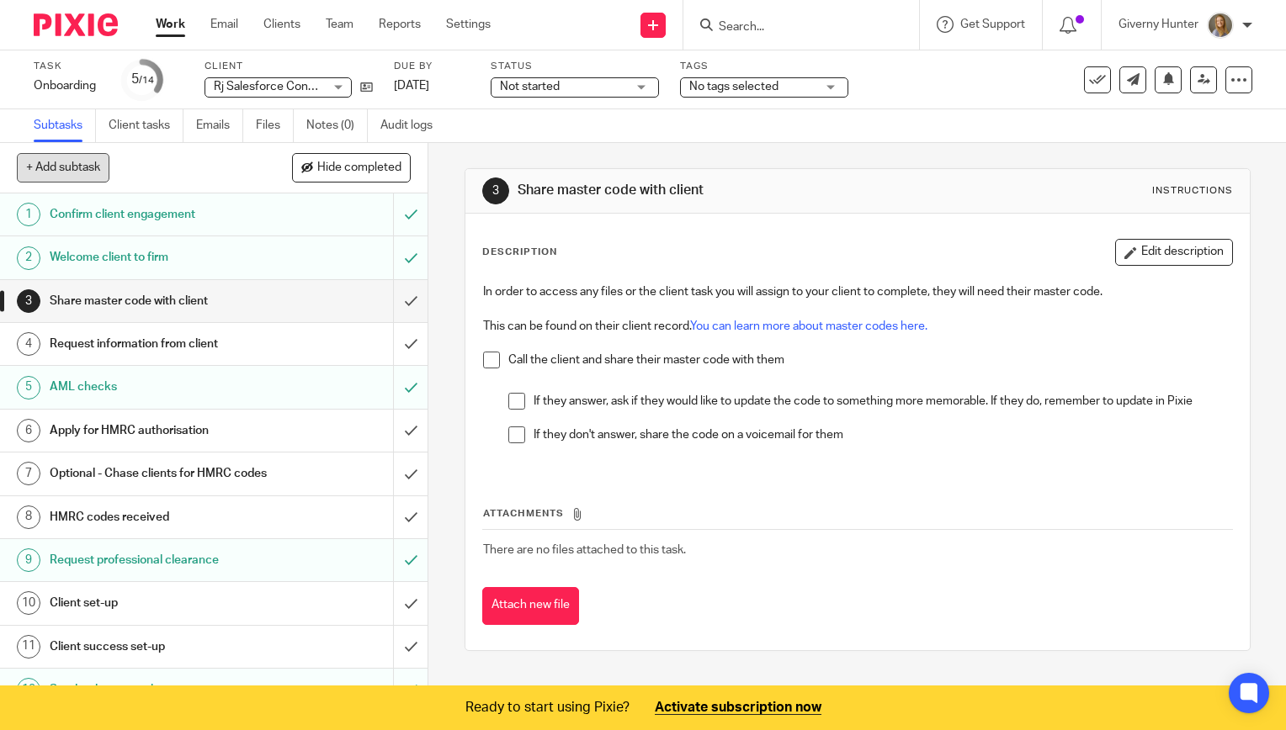
click at [67, 167] on button "+ Add subtask" at bounding box center [63, 167] width 93 height 29
click at [114, 167] on input "text" at bounding box center [153, 168] width 273 height 29
type input "Set up [PERSON_NAME] for self-assessment"
click at [374, 166] on p "+ Add" at bounding box center [386, 168] width 49 height 29
click at [71, 170] on button "+ Add subtask" at bounding box center [63, 167] width 93 height 29
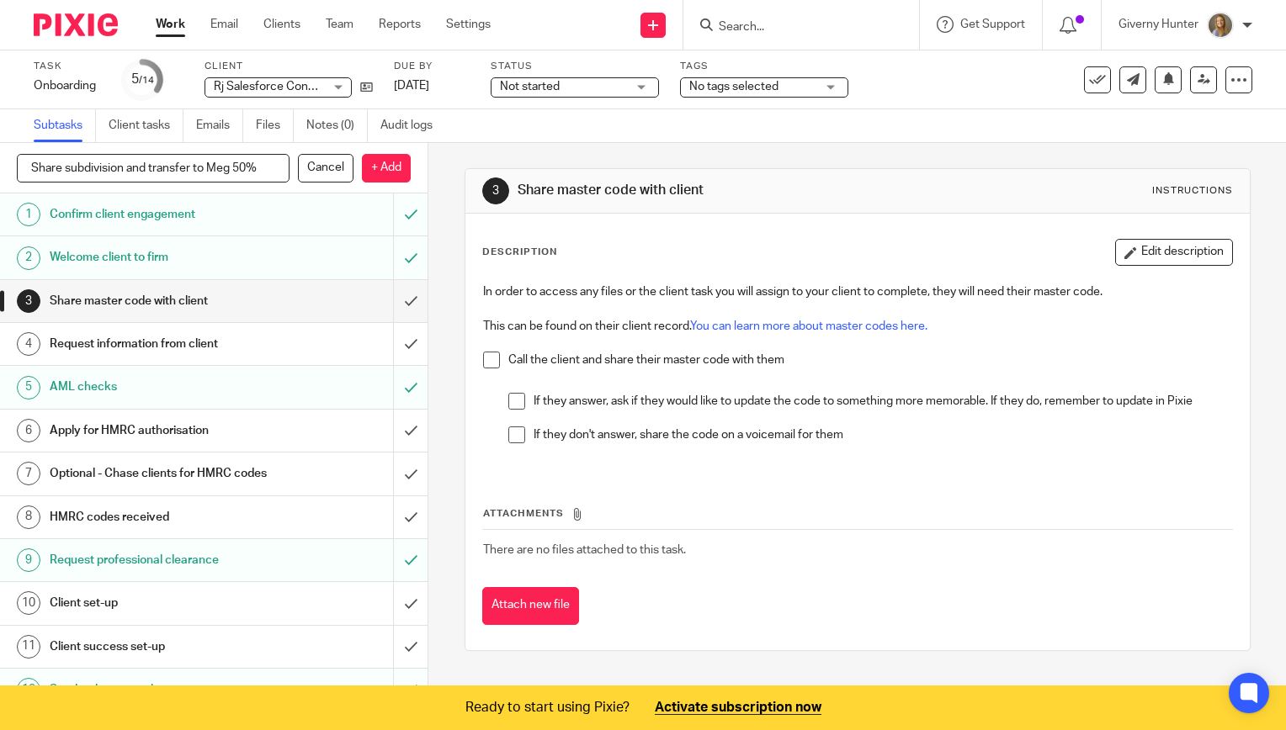
type input "Share subdivision and transfer to Meg 50%"
click at [382, 182] on div "+ Add subtask Hide completed Share subdivision and transfer to Meg 50% Cancel +…" at bounding box center [213, 168] width 427 height 50
click at [385, 172] on p "+ Add" at bounding box center [386, 168] width 49 height 29
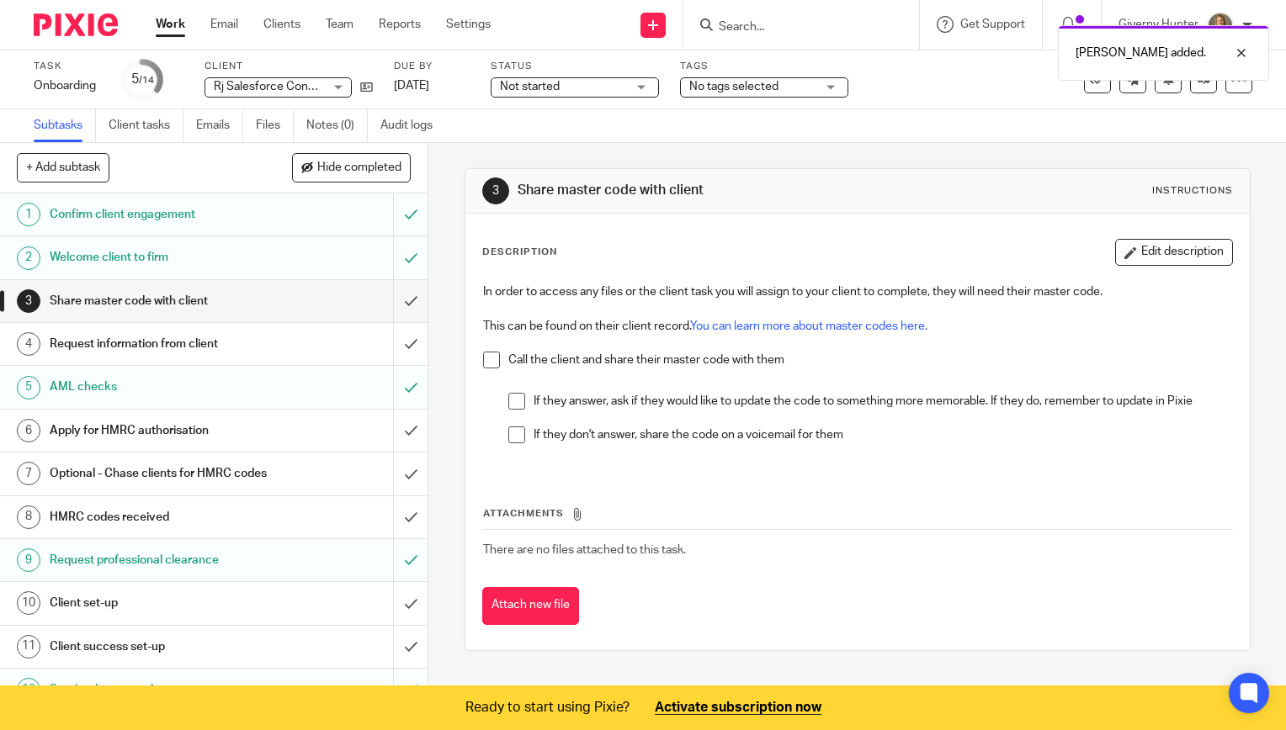
scroll to position [226, 0]
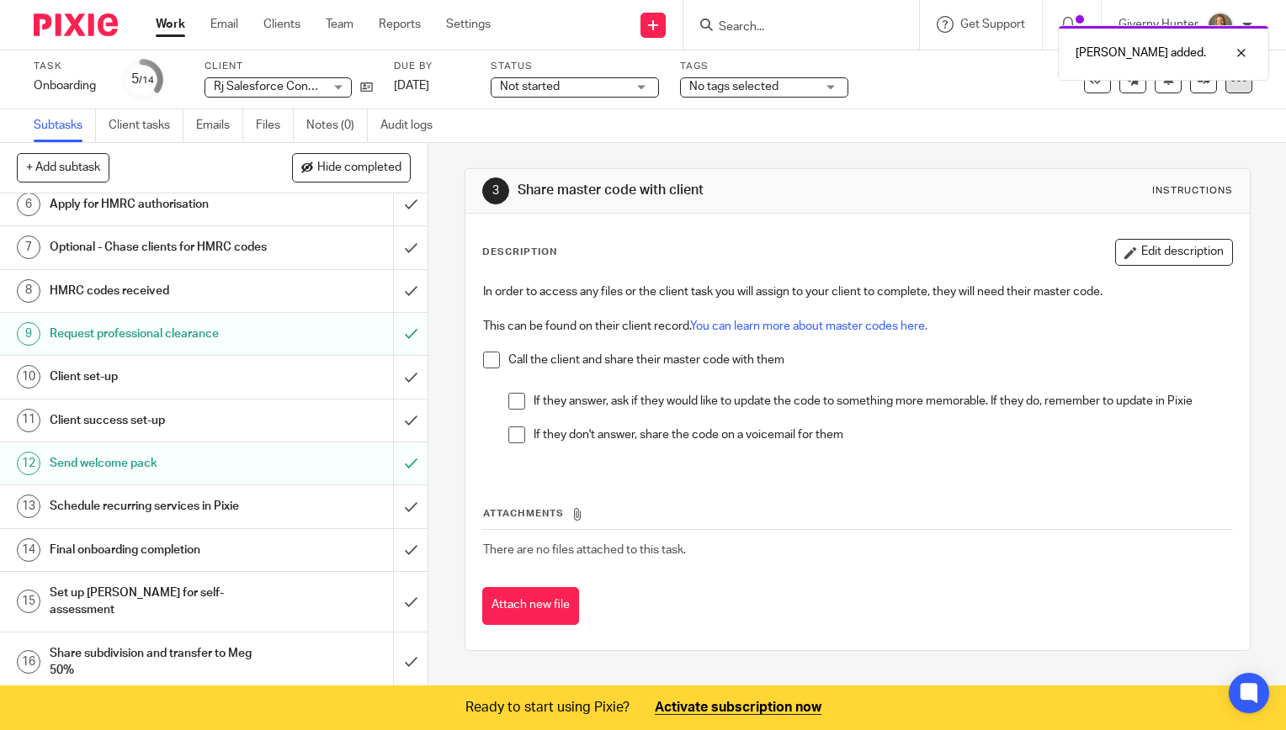
click at [1230, 87] on icon at bounding box center [1238, 80] width 17 height 17
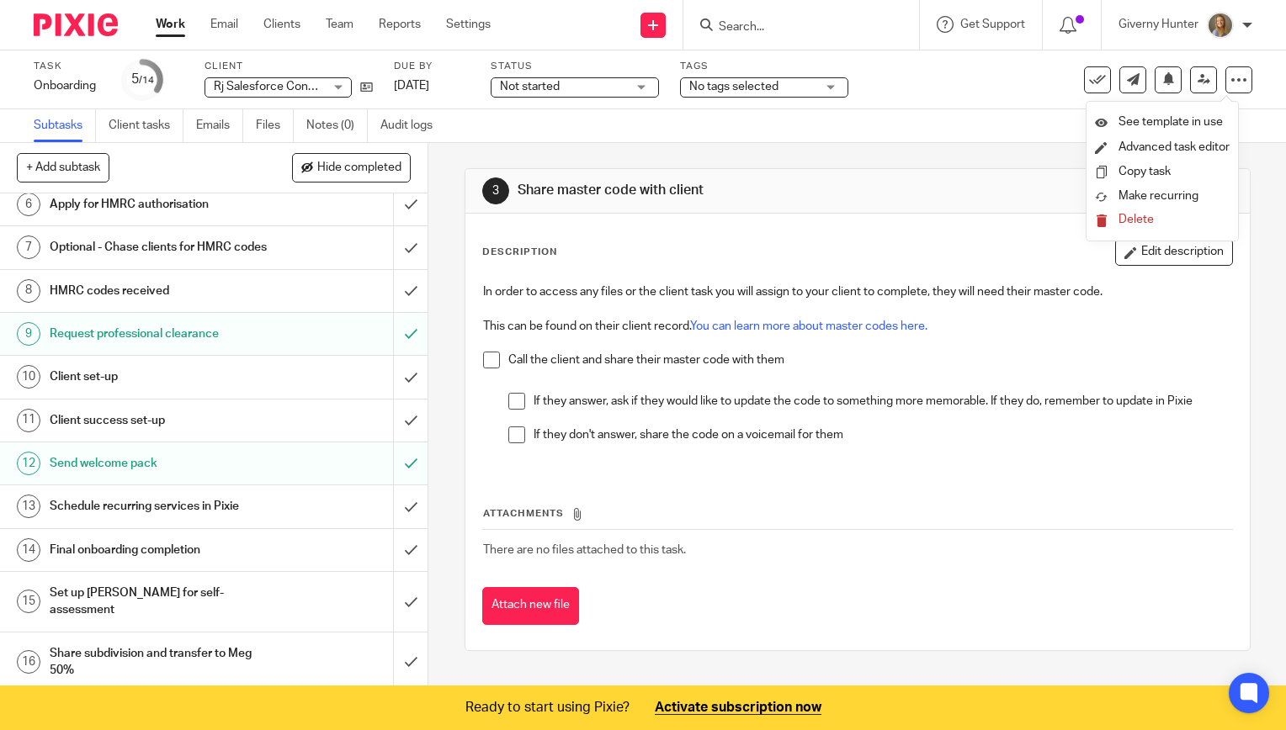
click at [1045, 141] on div "Subtasks Client tasks Emails Files Notes (0) Audit logs" at bounding box center [643, 126] width 1286 height 34
click at [1230, 73] on icon at bounding box center [1238, 80] width 17 height 17
click at [1203, 150] on link "Advanced task editor" at bounding box center [1173, 147] width 111 height 12
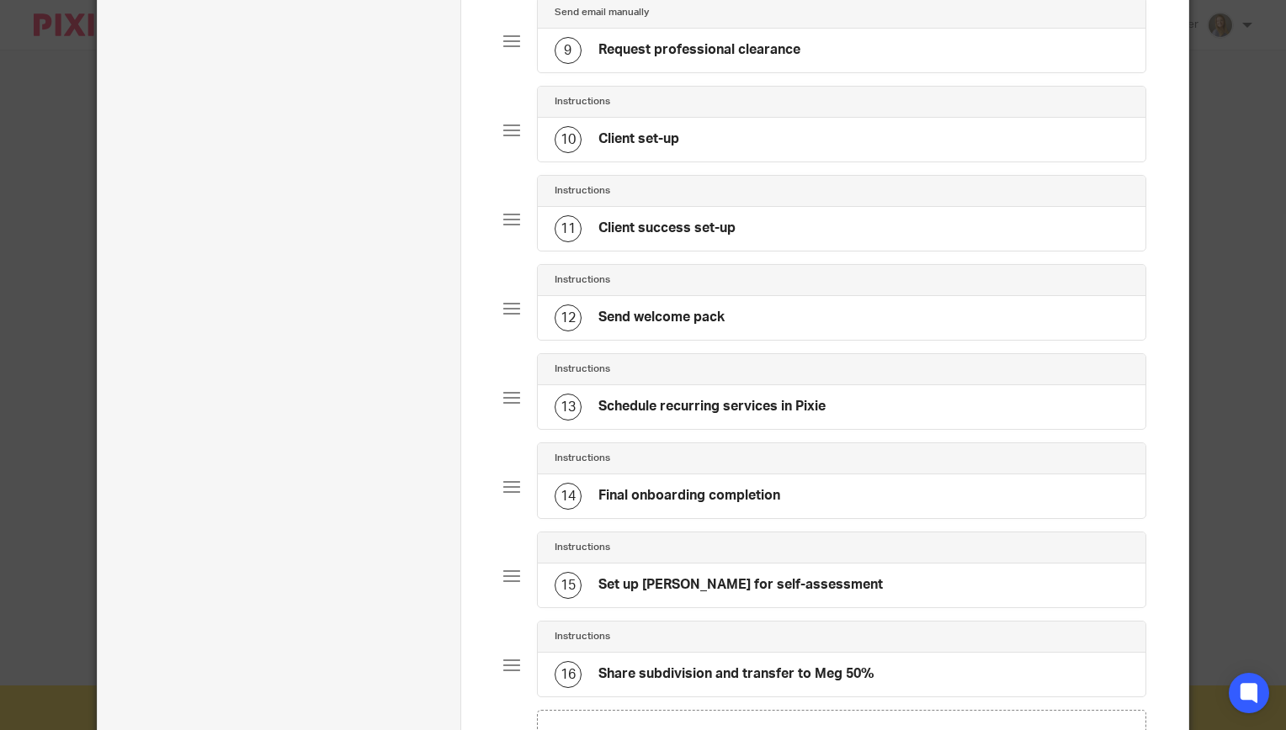
scroll to position [1135, 0]
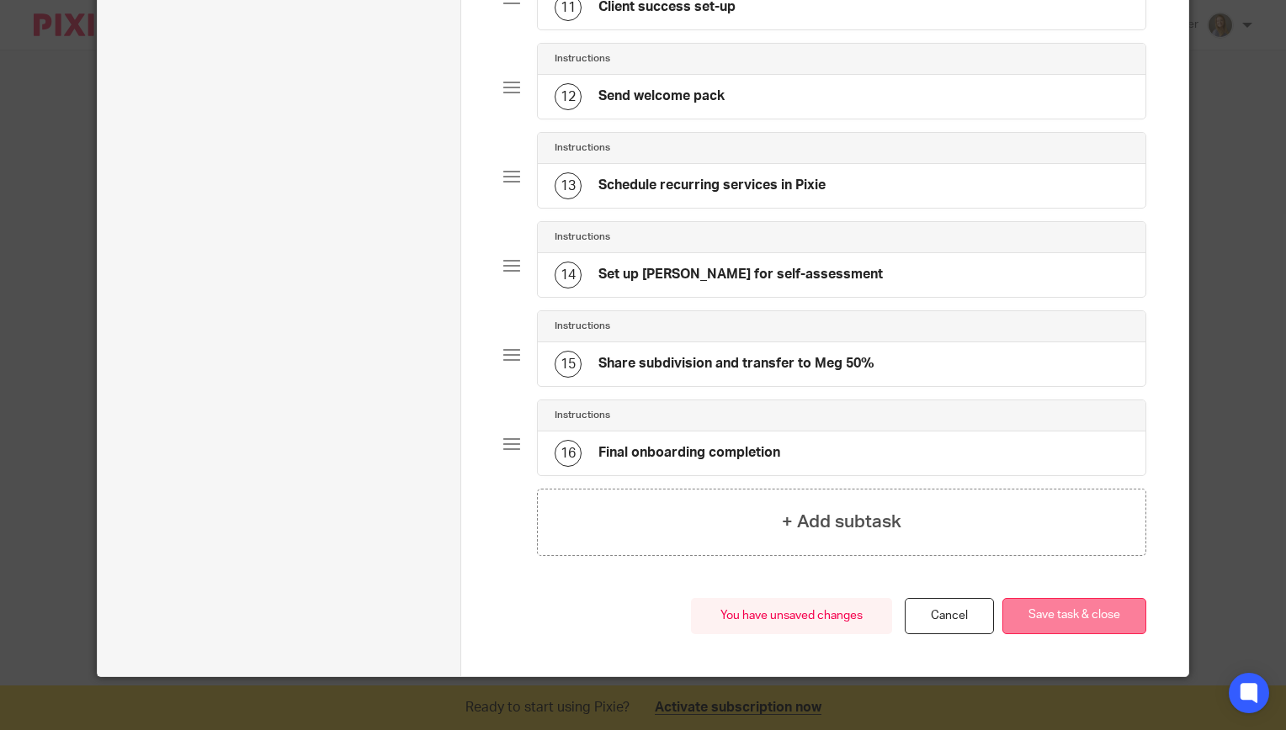
click at [1068, 604] on button "Save task & close" at bounding box center [1074, 616] width 144 height 36
